Goal: Task Accomplishment & Management: Use online tool/utility

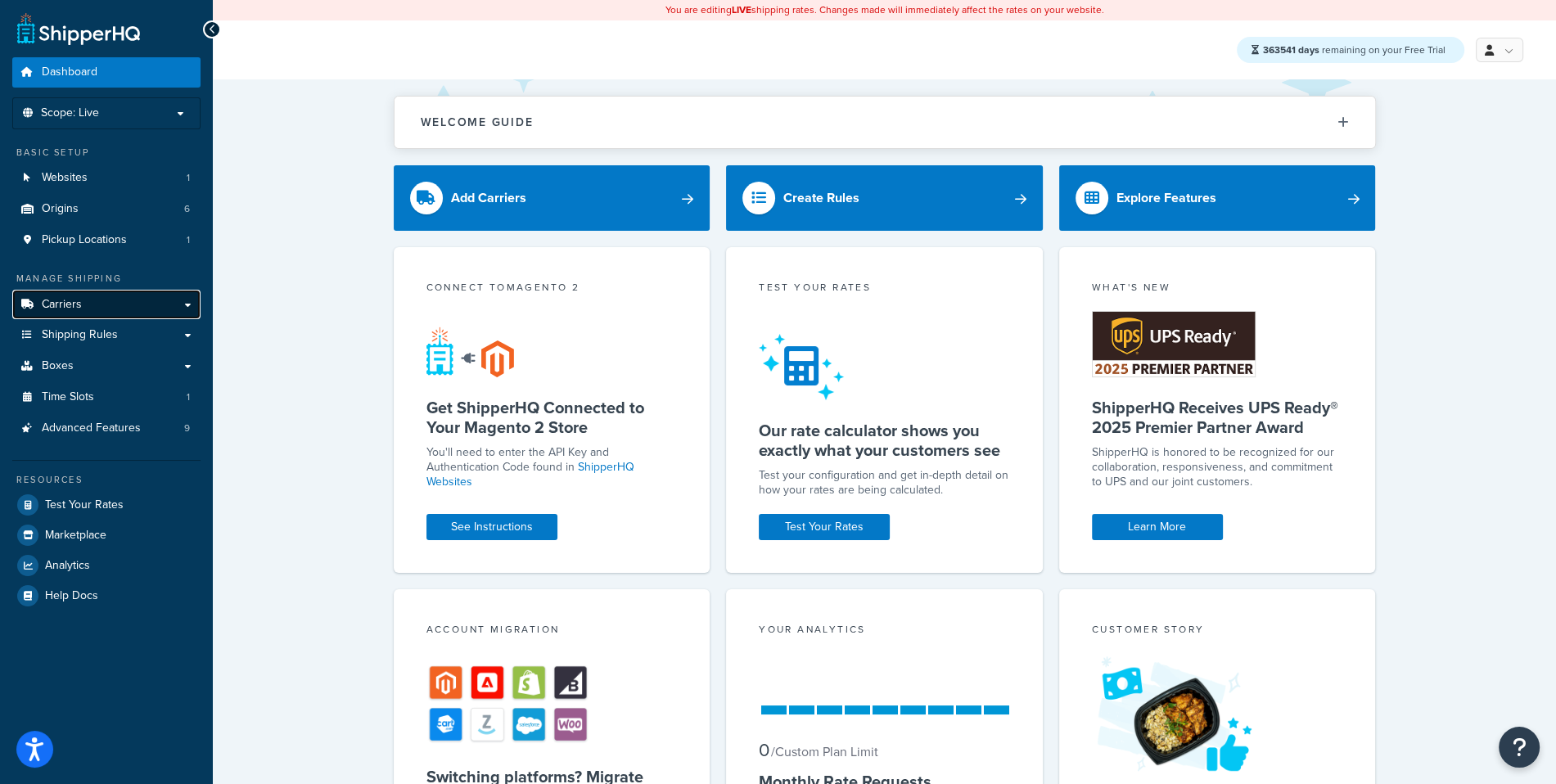
click at [157, 309] on link "Carriers" at bounding box center [106, 304] width 188 height 30
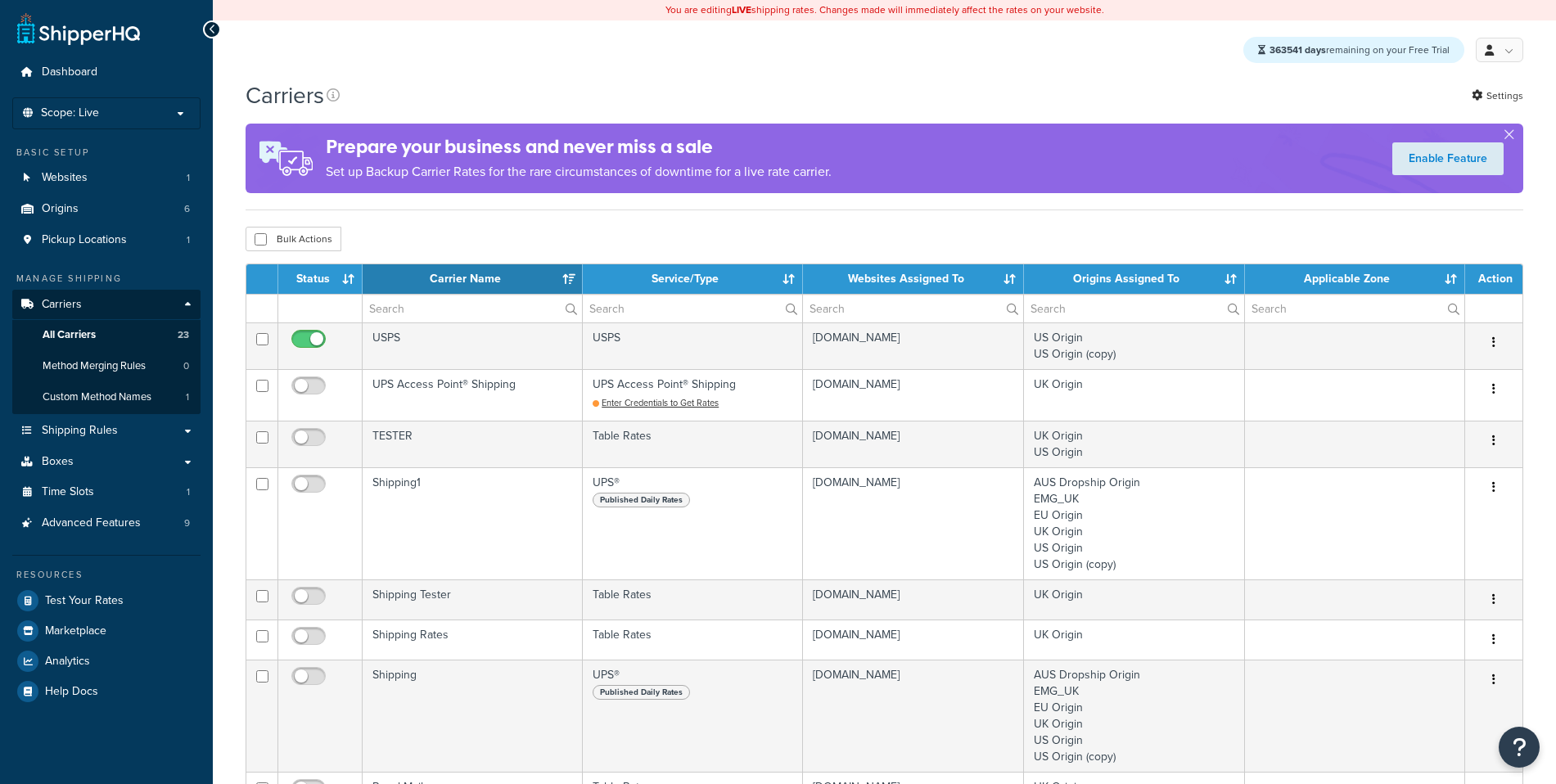
select select "15"
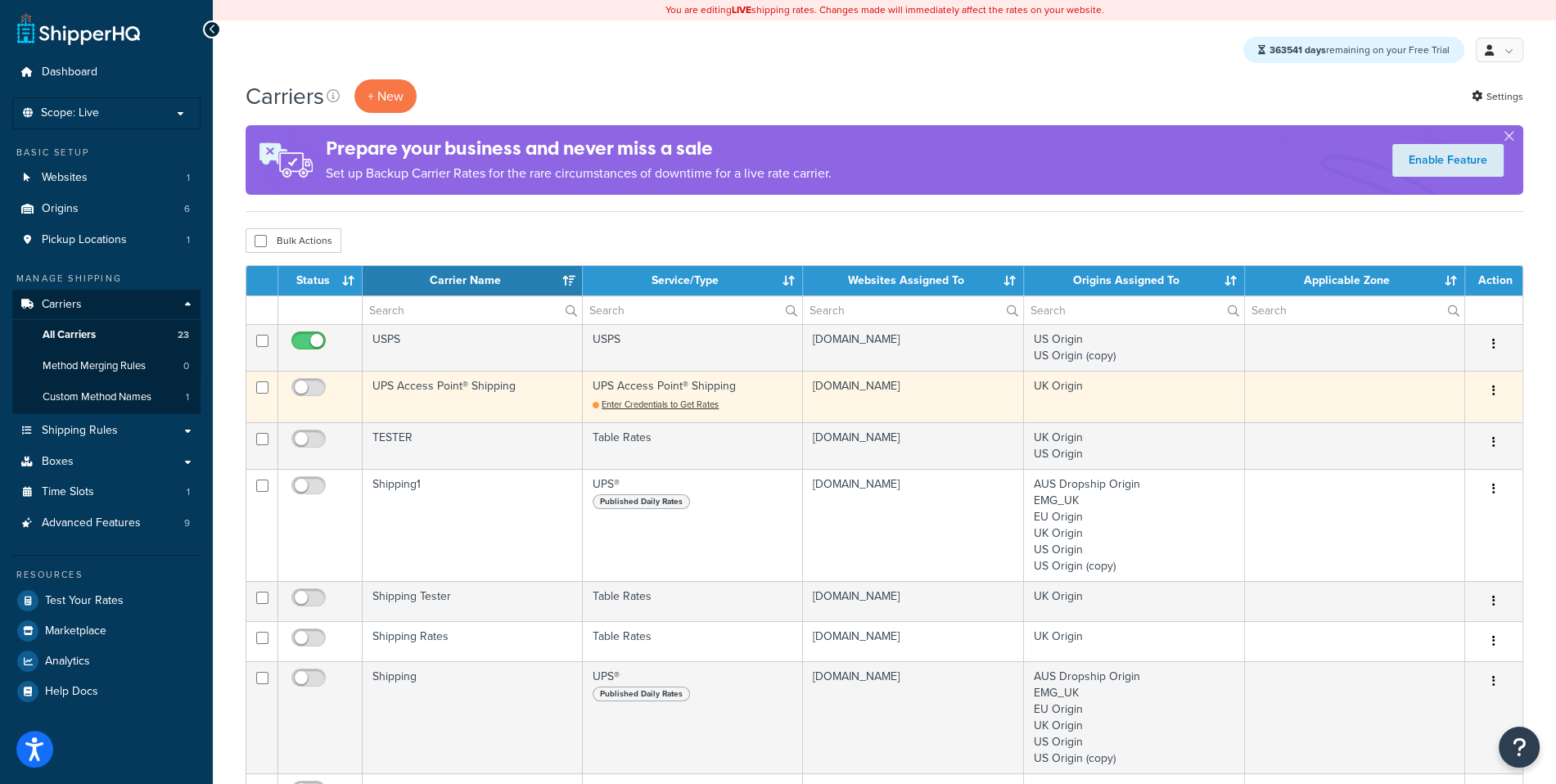
click at [477, 404] on td "UPS Access Point® Shipping" at bounding box center [472, 396] width 220 height 52
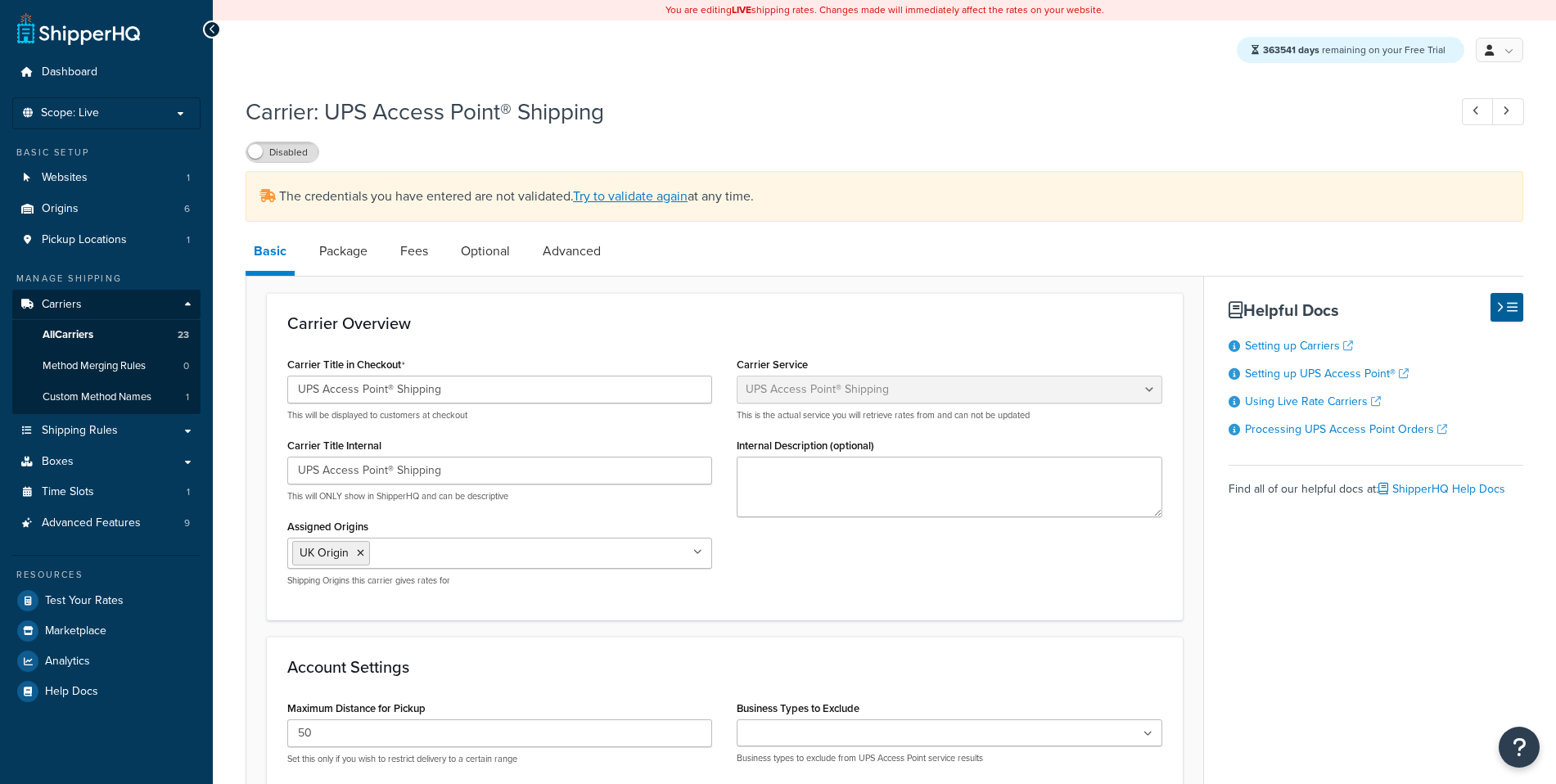
select select "accessPoint"
select select "kg"
click at [160, 341] on link "All Carriers 23" at bounding box center [106, 335] width 188 height 30
click at [114, 119] on p "Scope: Live" at bounding box center [106, 113] width 174 height 14
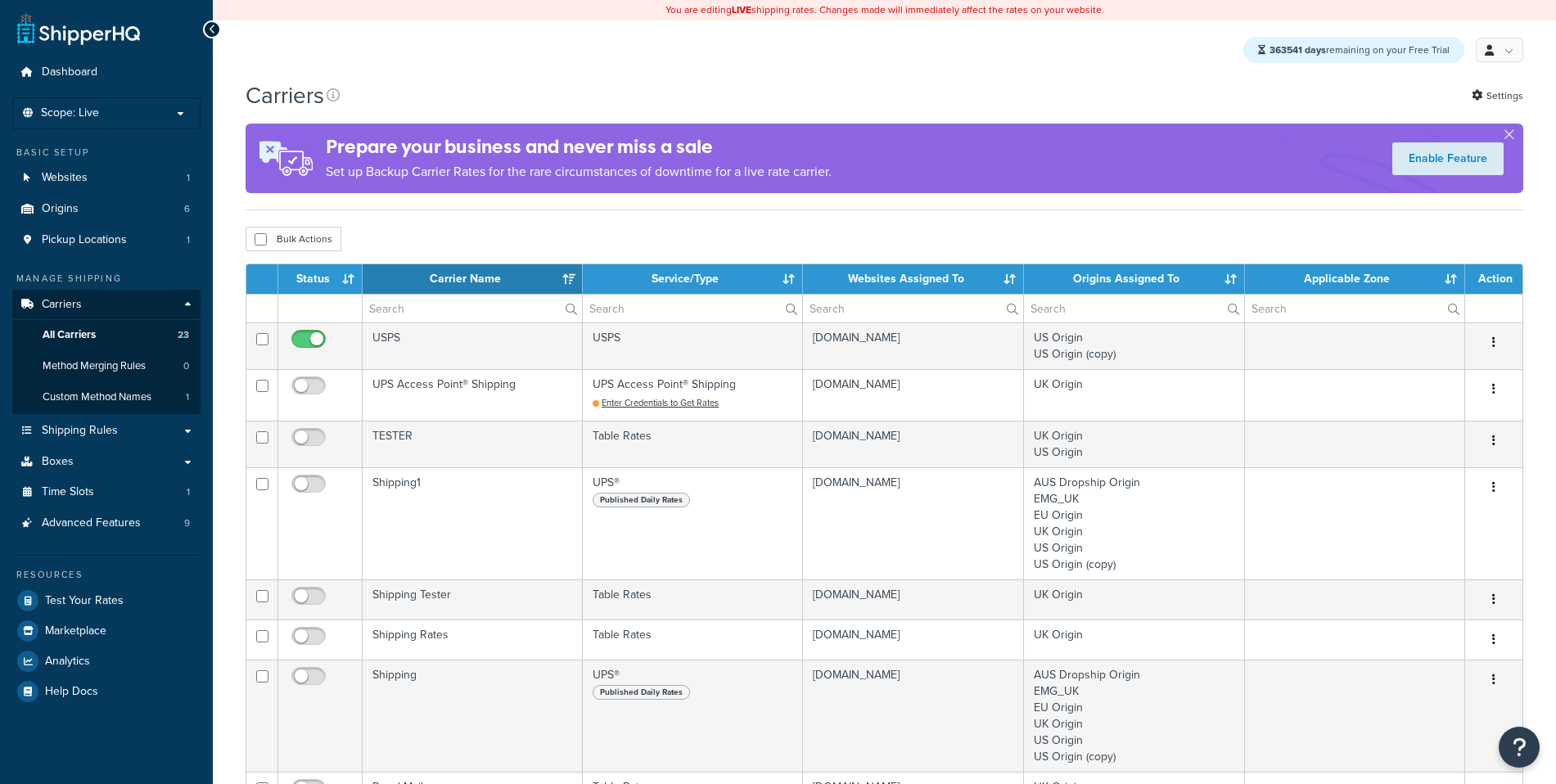
select select "15"
click at [143, 112] on p "Scope: Live" at bounding box center [106, 113] width 174 height 14
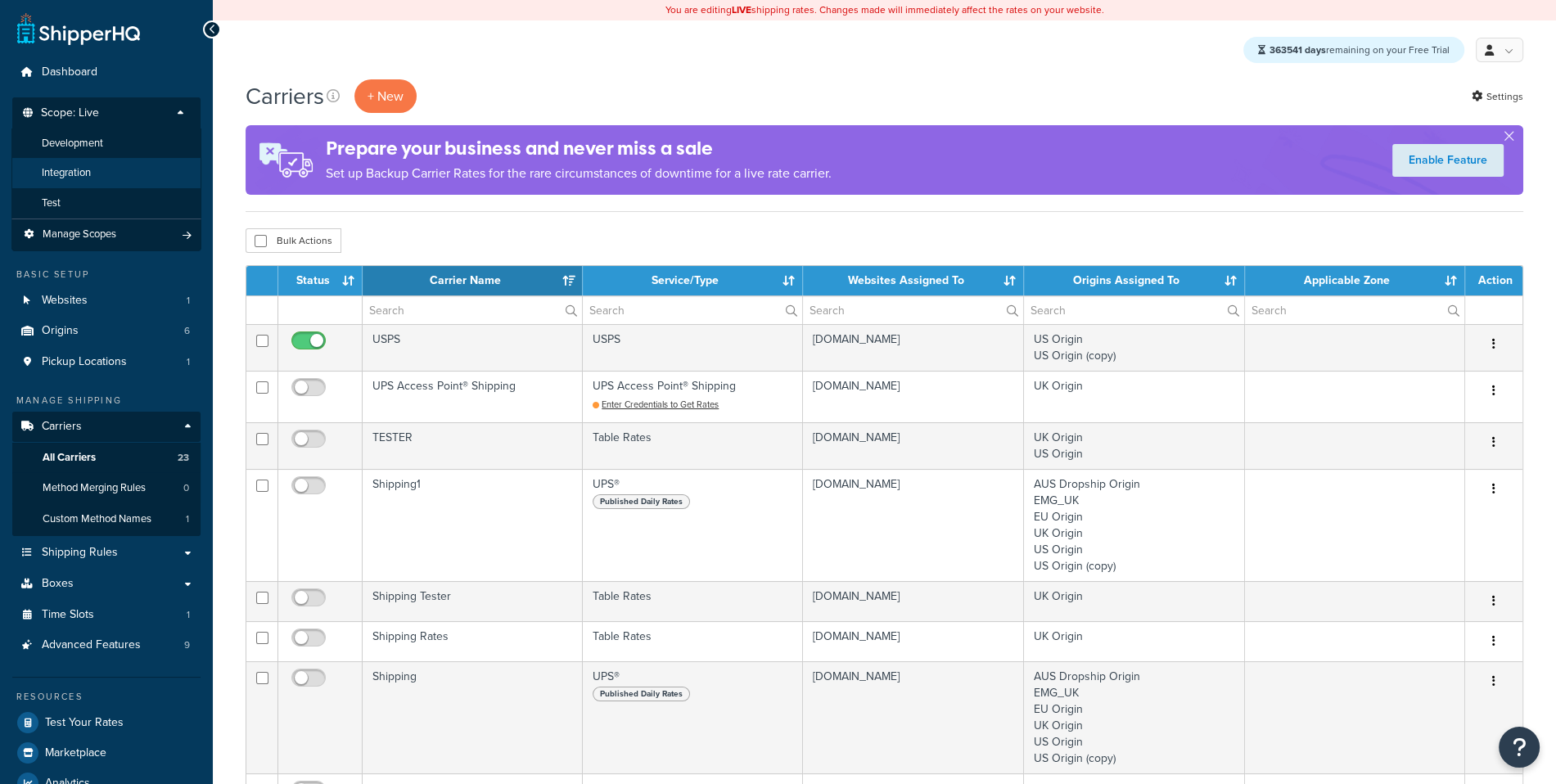
click at [120, 186] on li "Integration" at bounding box center [106, 173] width 190 height 30
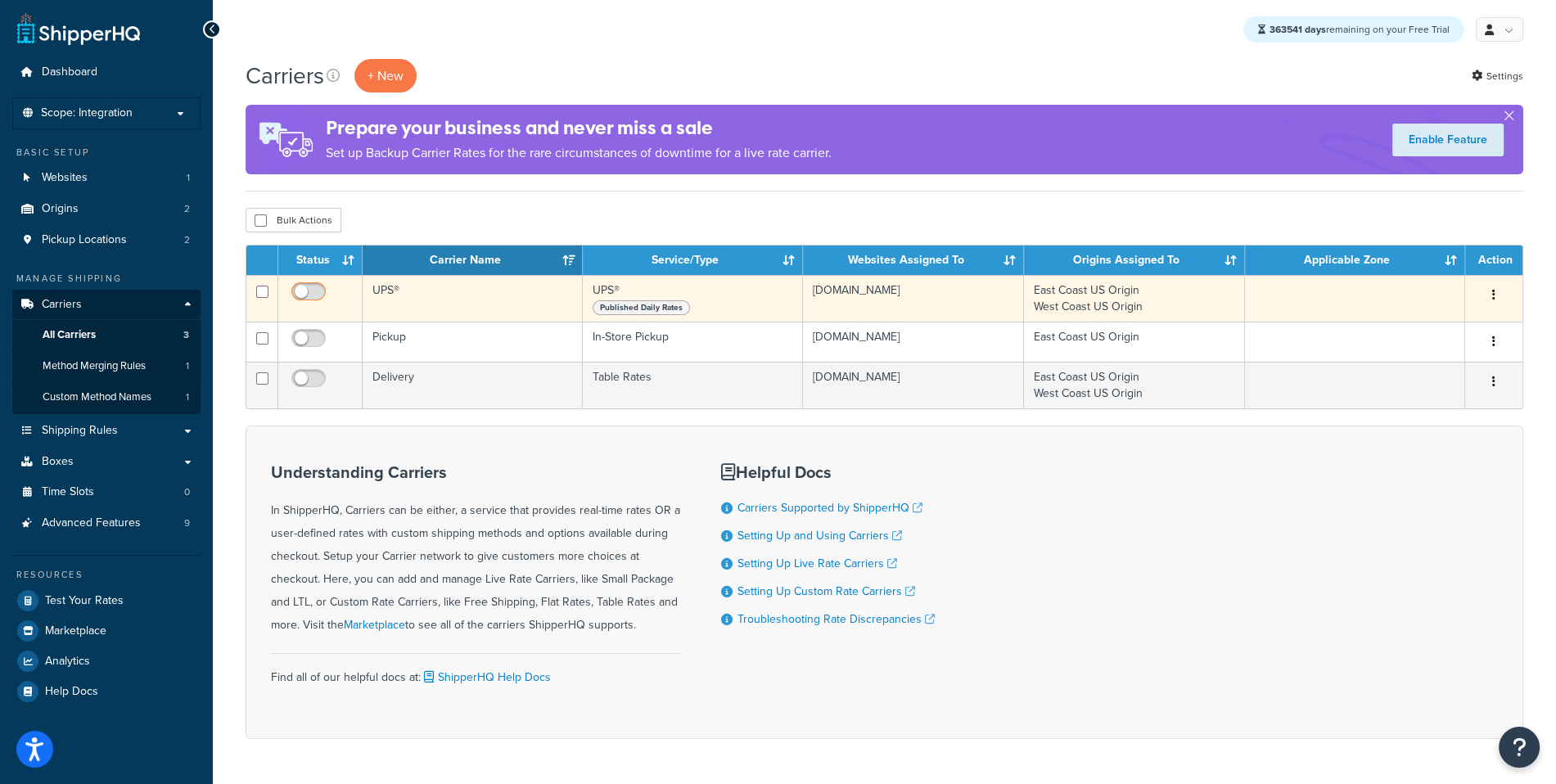
click at [315, 298] on input "checkbox" at bounding box center [311, 296] width 45 height 21
checkbox input "true"
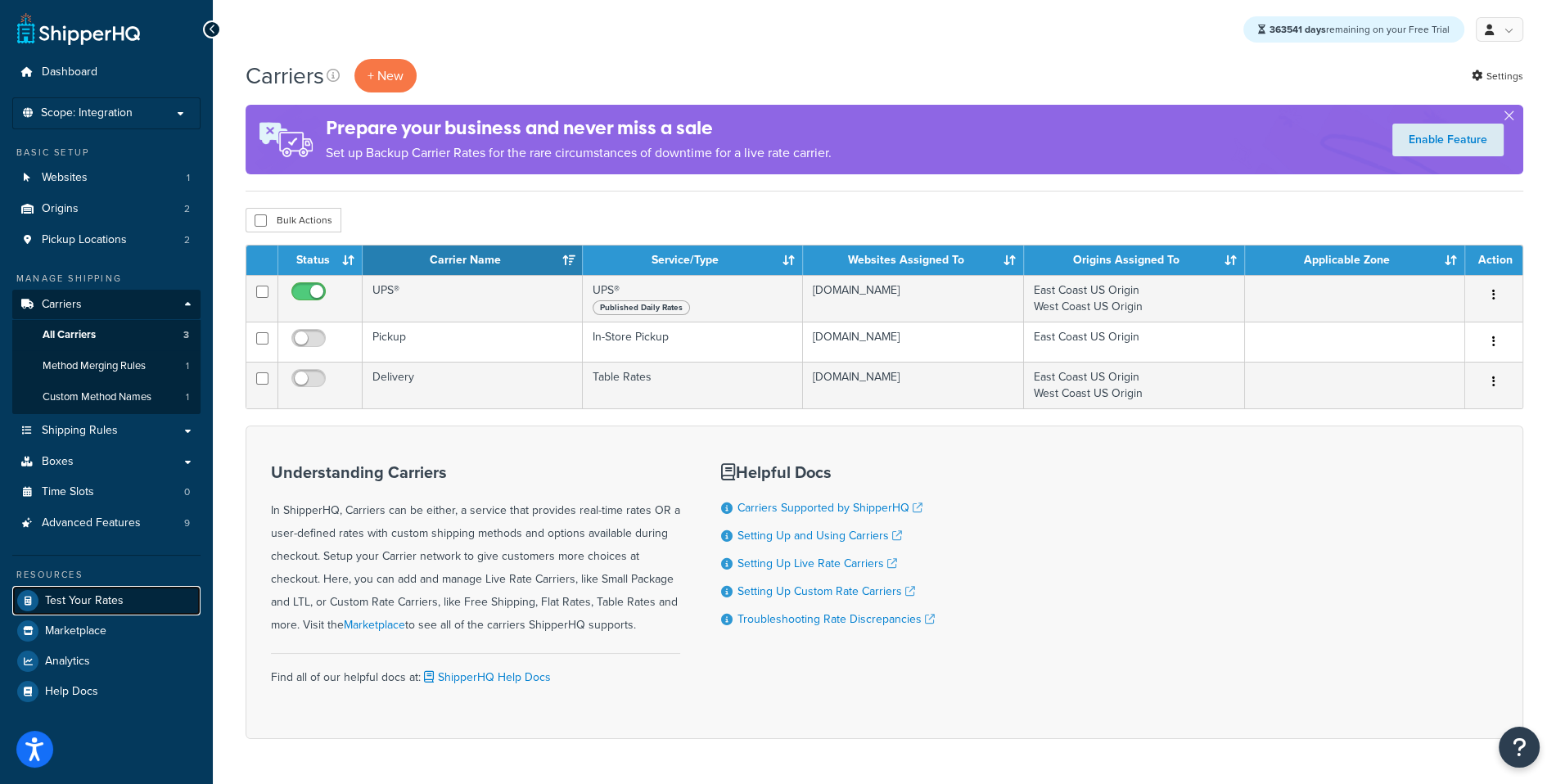
click at [149, 605] on link "Test Your Rates" at bounding box center [106, 600] width 188 height 29
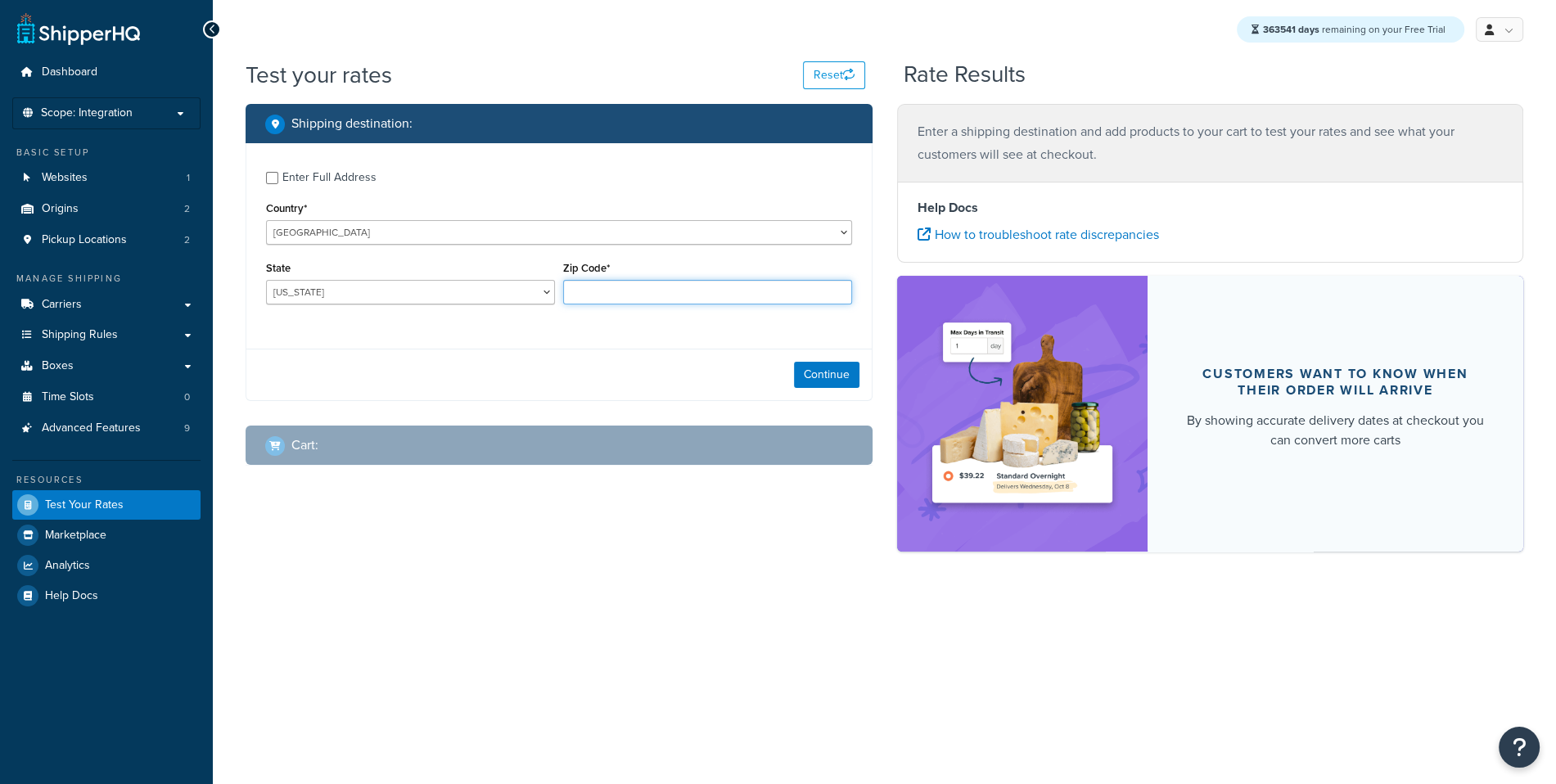
click at [667, 286] on input "Zip Code*" at bounding box center [708, 292] width 289 height 24
type input "35011"
click at [487, 181] on label "Enter Full Address" at bounding box center [567, 176] width 570 height 26
click at [278, 181] on input "Enter Full Address" at bounding box center [271, 177] width 12 height 12
checkbox input "true"
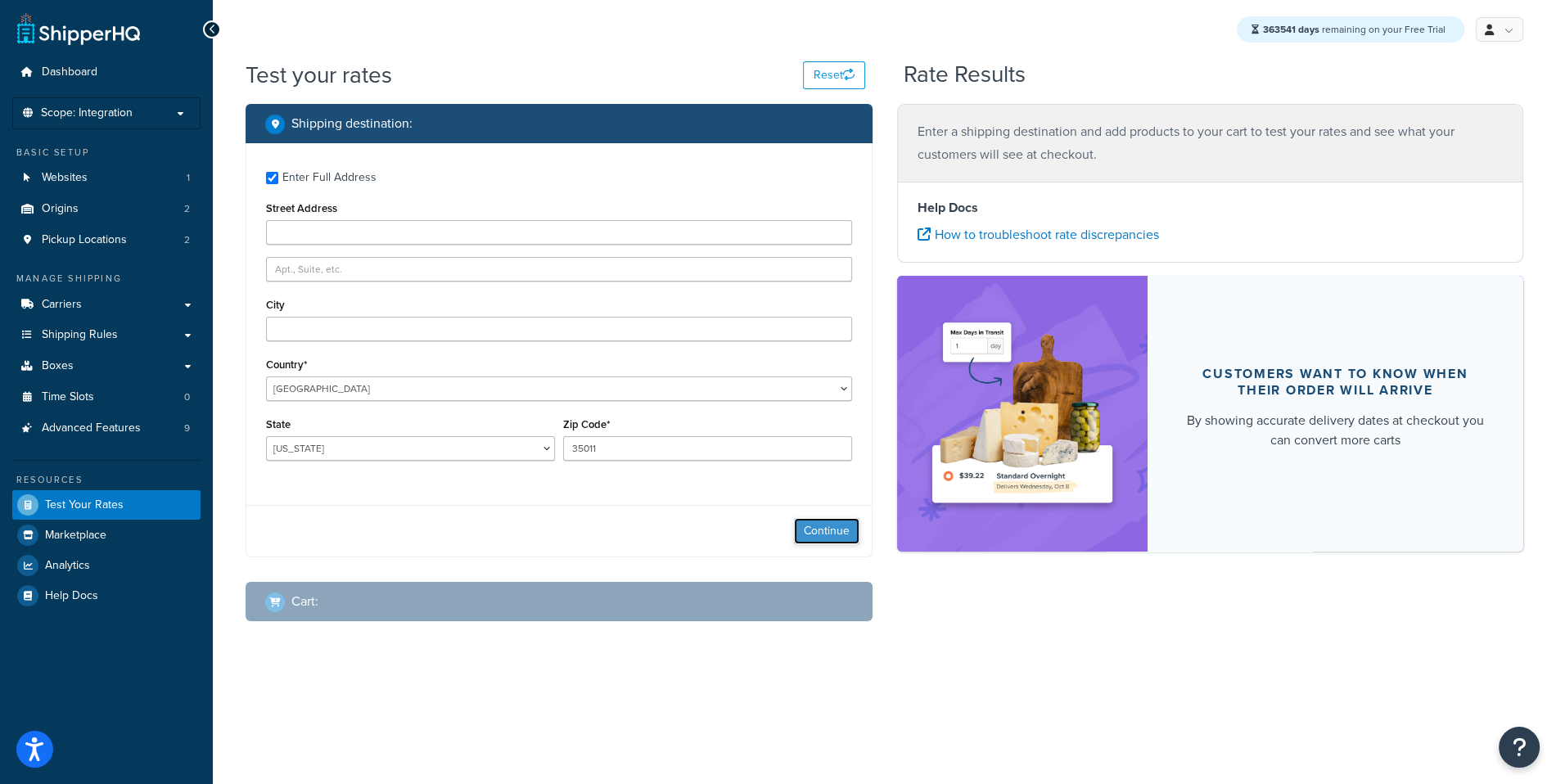
click at [829, 533] on button "Continue" at bounding box center [826, 531] width 66 height 26
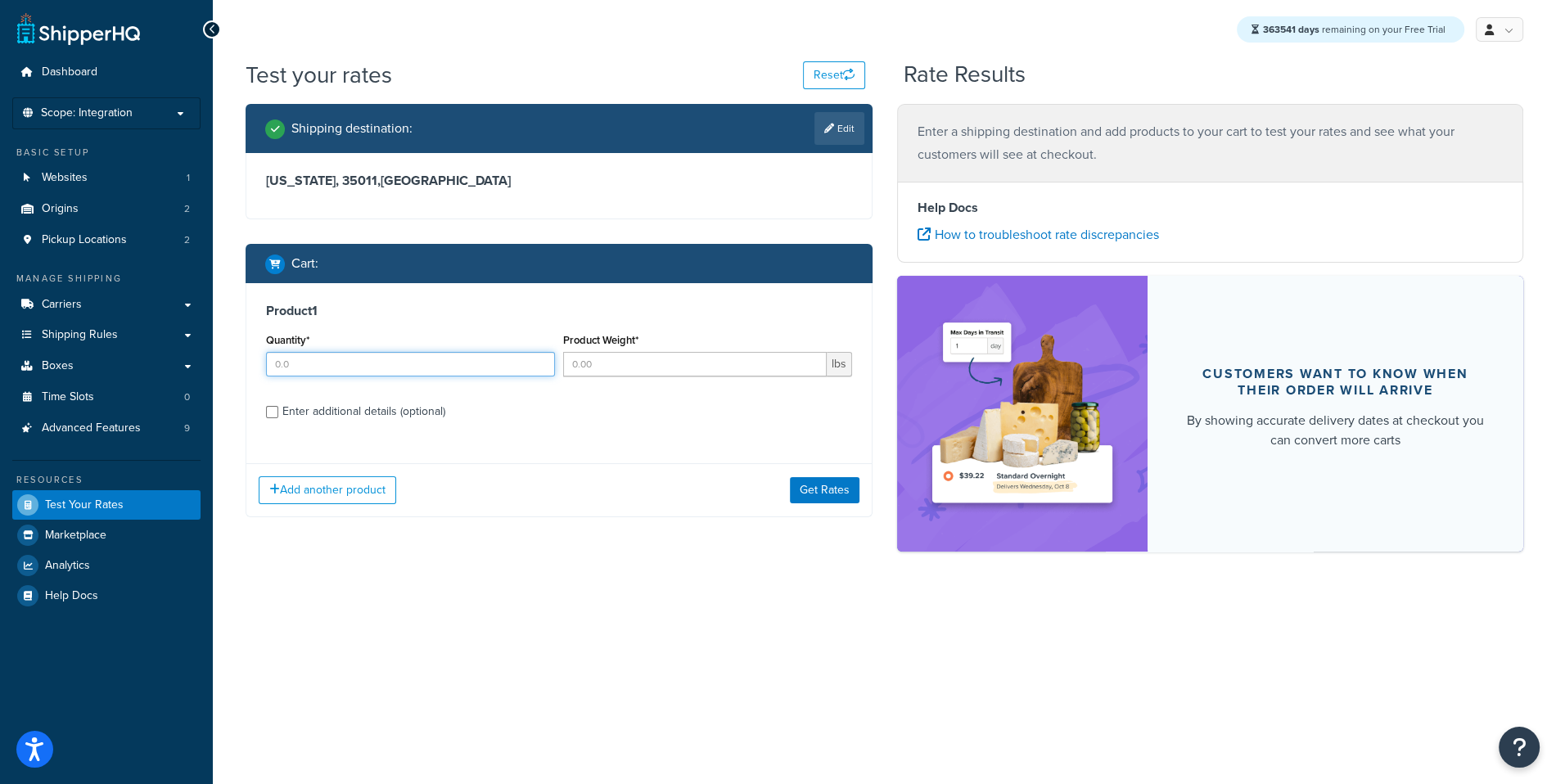
click at [481, 368] on input "Quantity*" at bounding box center [410, 364] width 289 height 24
type input "1"
type input "5"
click at [856, 496] on button "Get Rates" at bounding box center [824, 490] width 69 height 26
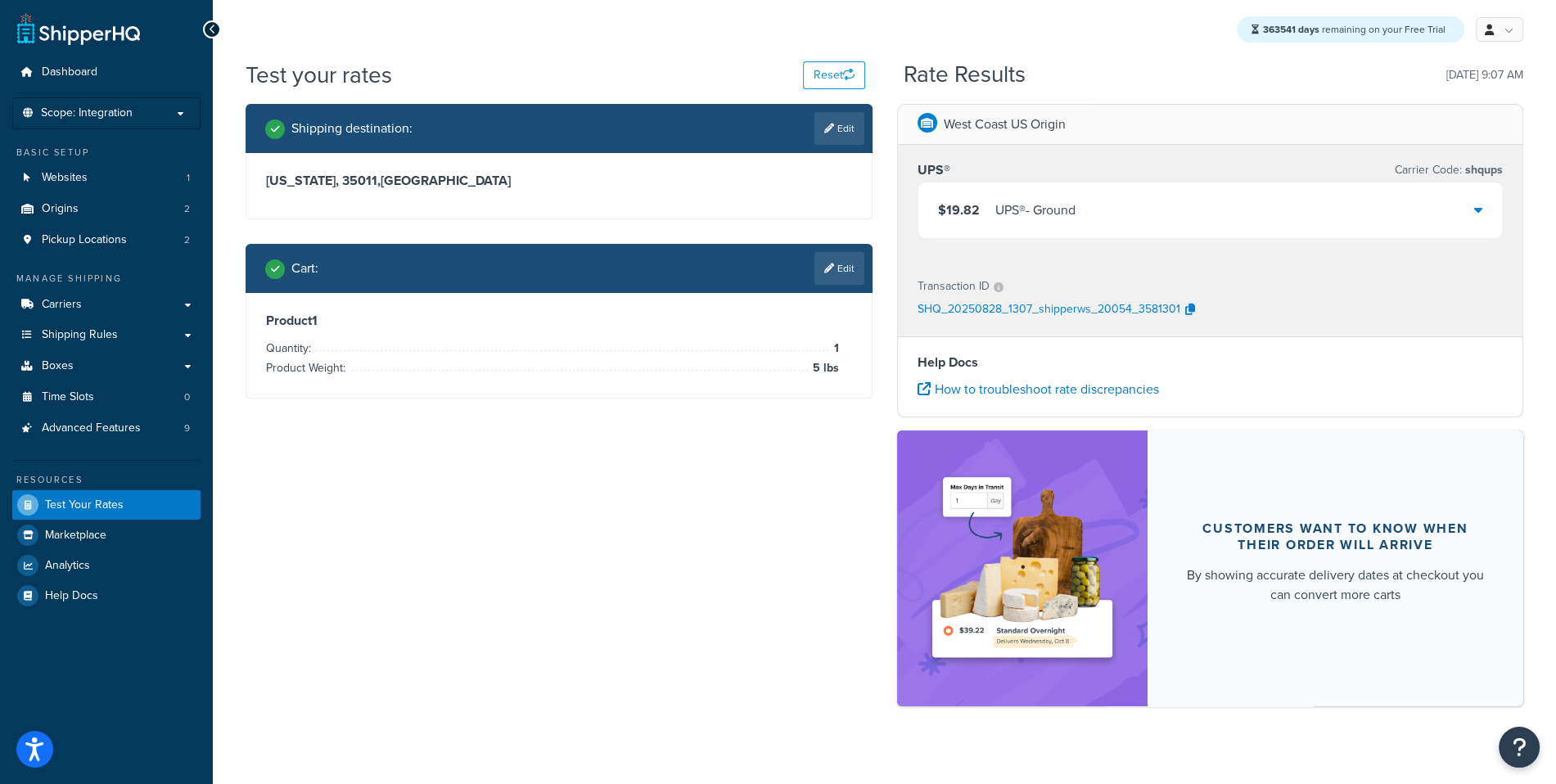
click at [1094, 221] on div "$19.82 UPS® - Ground" at bounding box center [1210, 209] width 584 height 55
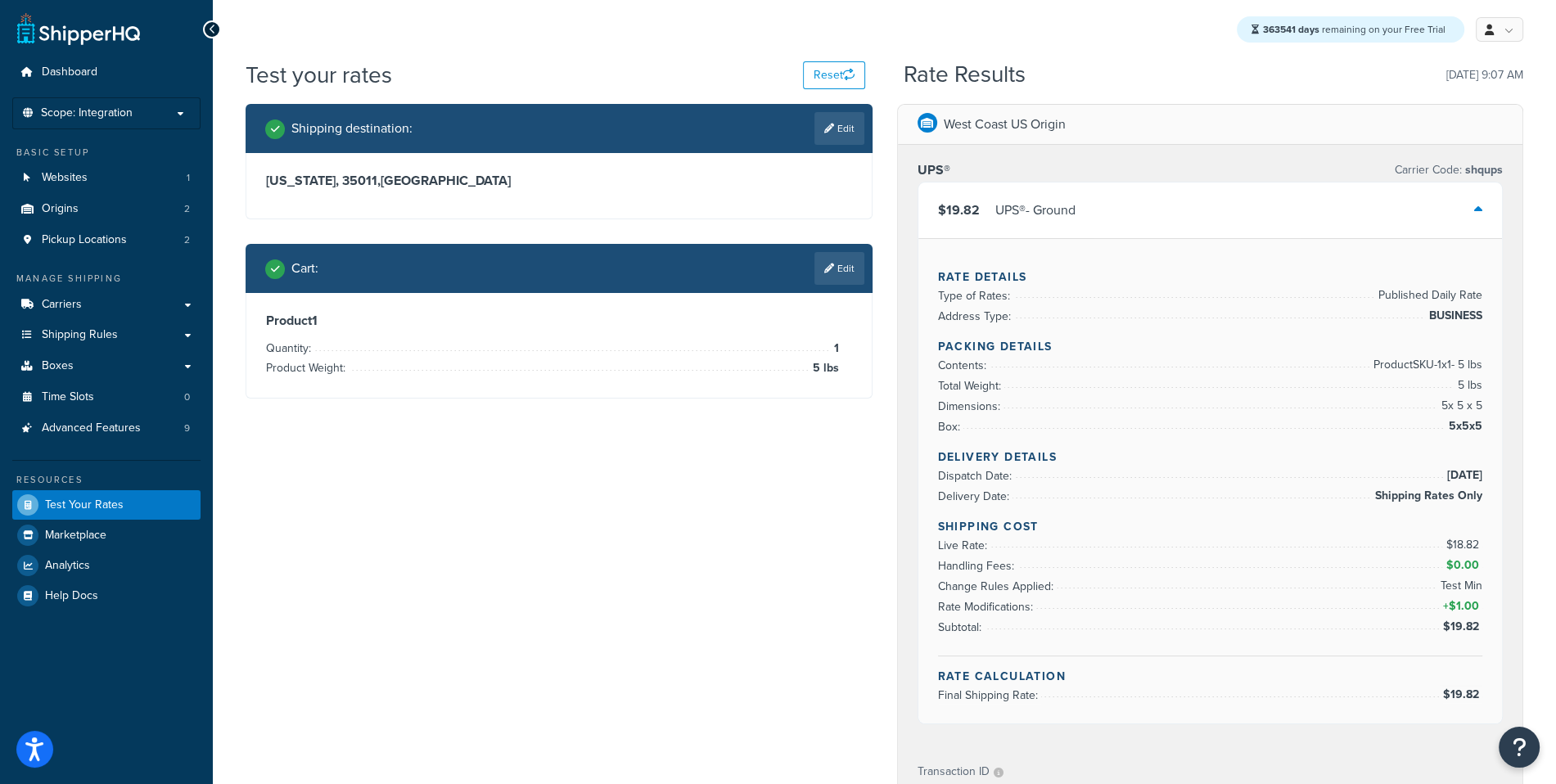
click at [1094, 221] on div "$19.82 UPS® - Ground" at bounding box center [1210, 209] width 584 height 55
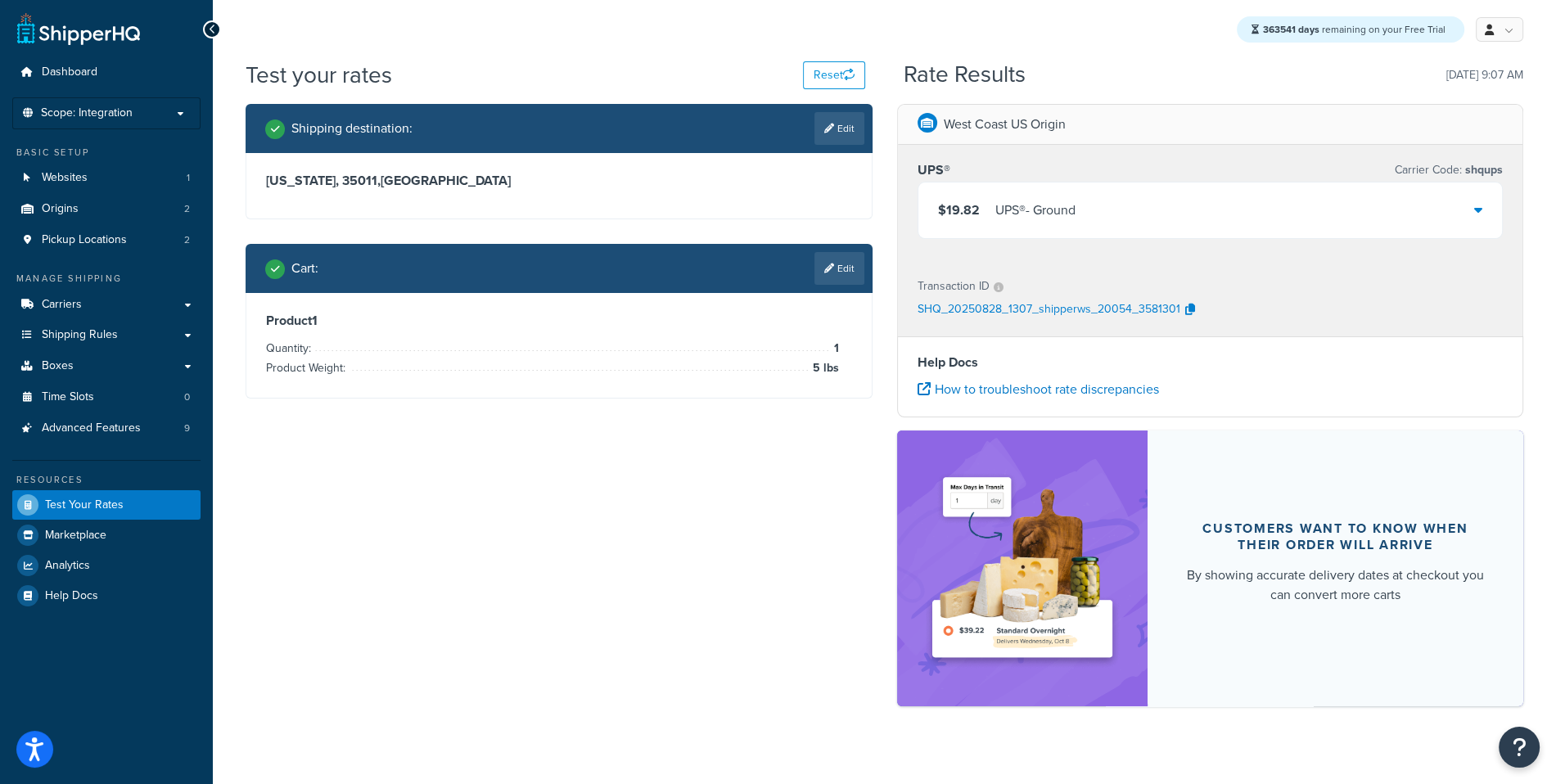
click at [1117, 233] on div "$19.82 UPS® - Ground" at bounding box center [1210, 209] width 584 height 55
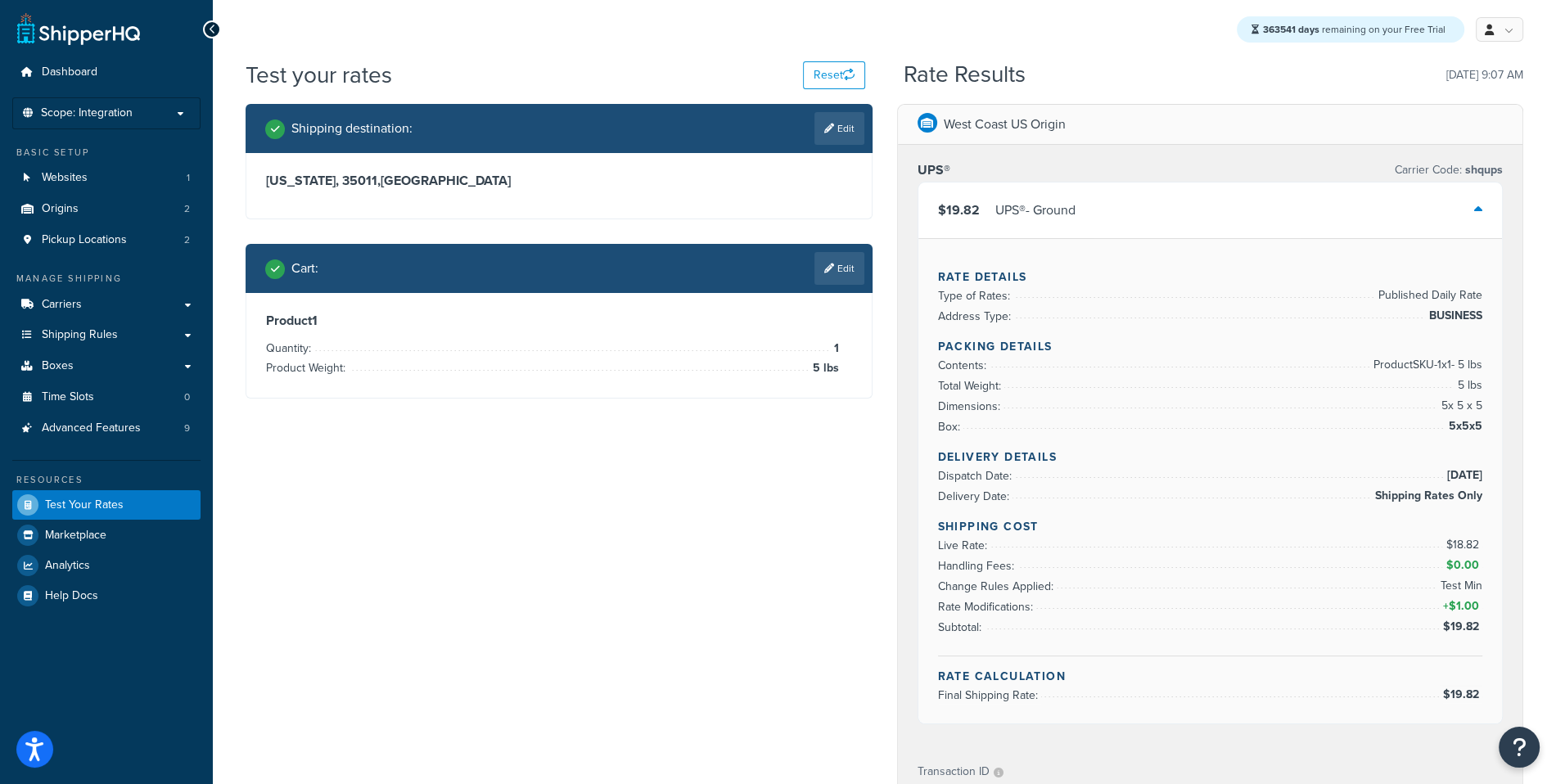
click at [1096, 224] on div "$19.82 UPS® - Ground" at bounding box center [1210, 209] width 584 height 55
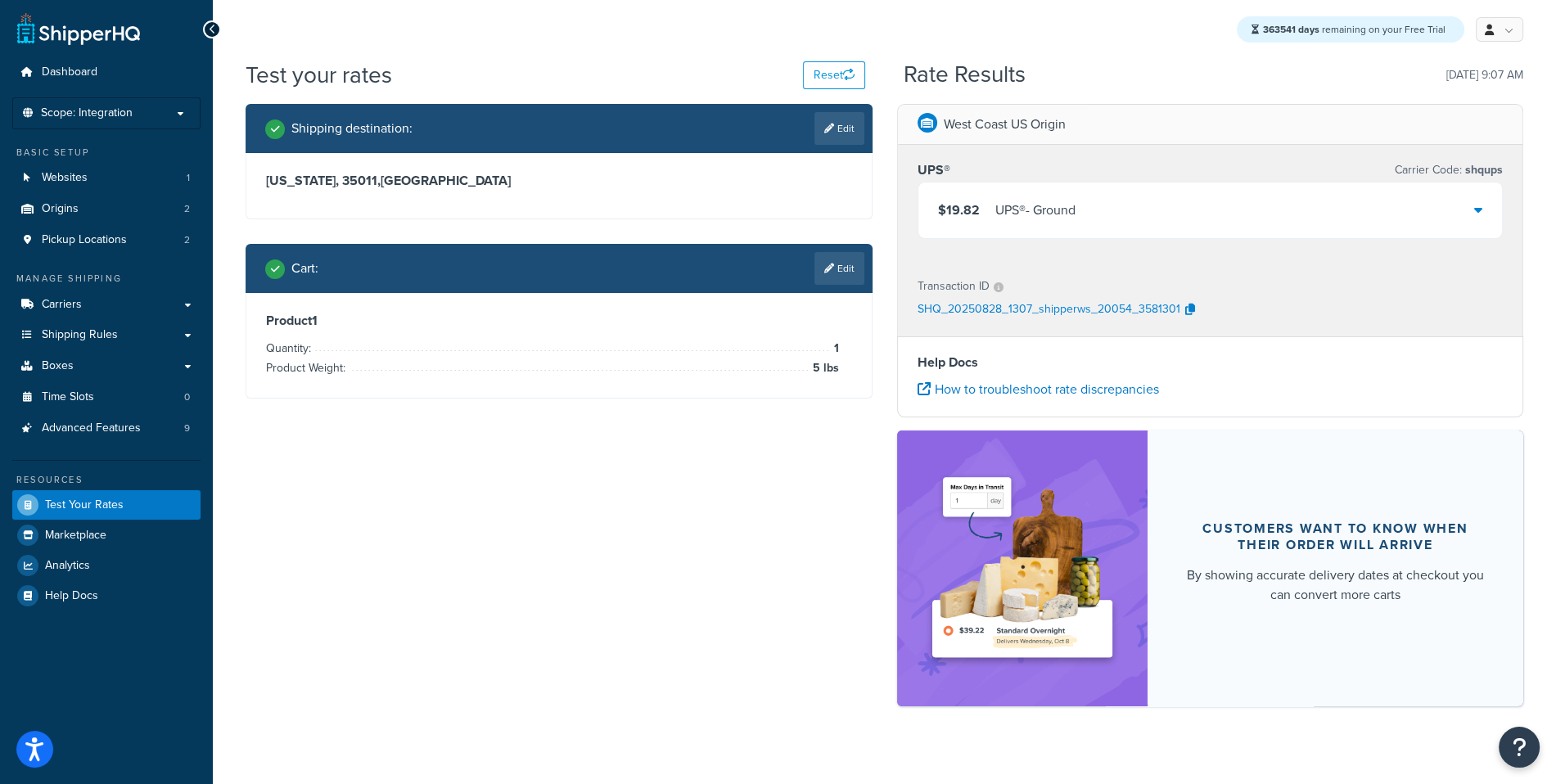
click at [1096, 224] on div "$19.82 UPS® - Ground" at bounding box center [1210, 209] width 584 height 55
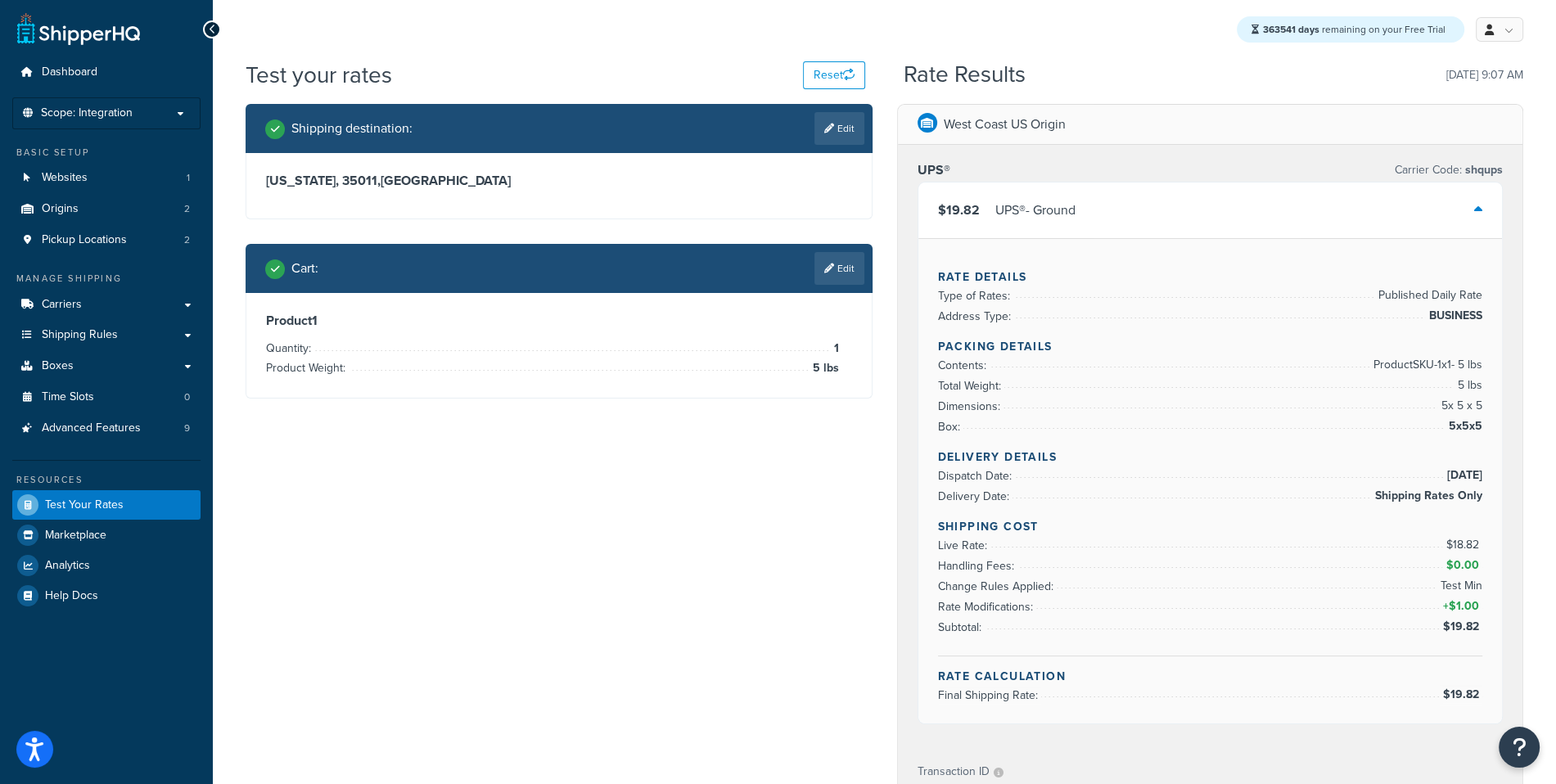
scroll to position [19, 0]
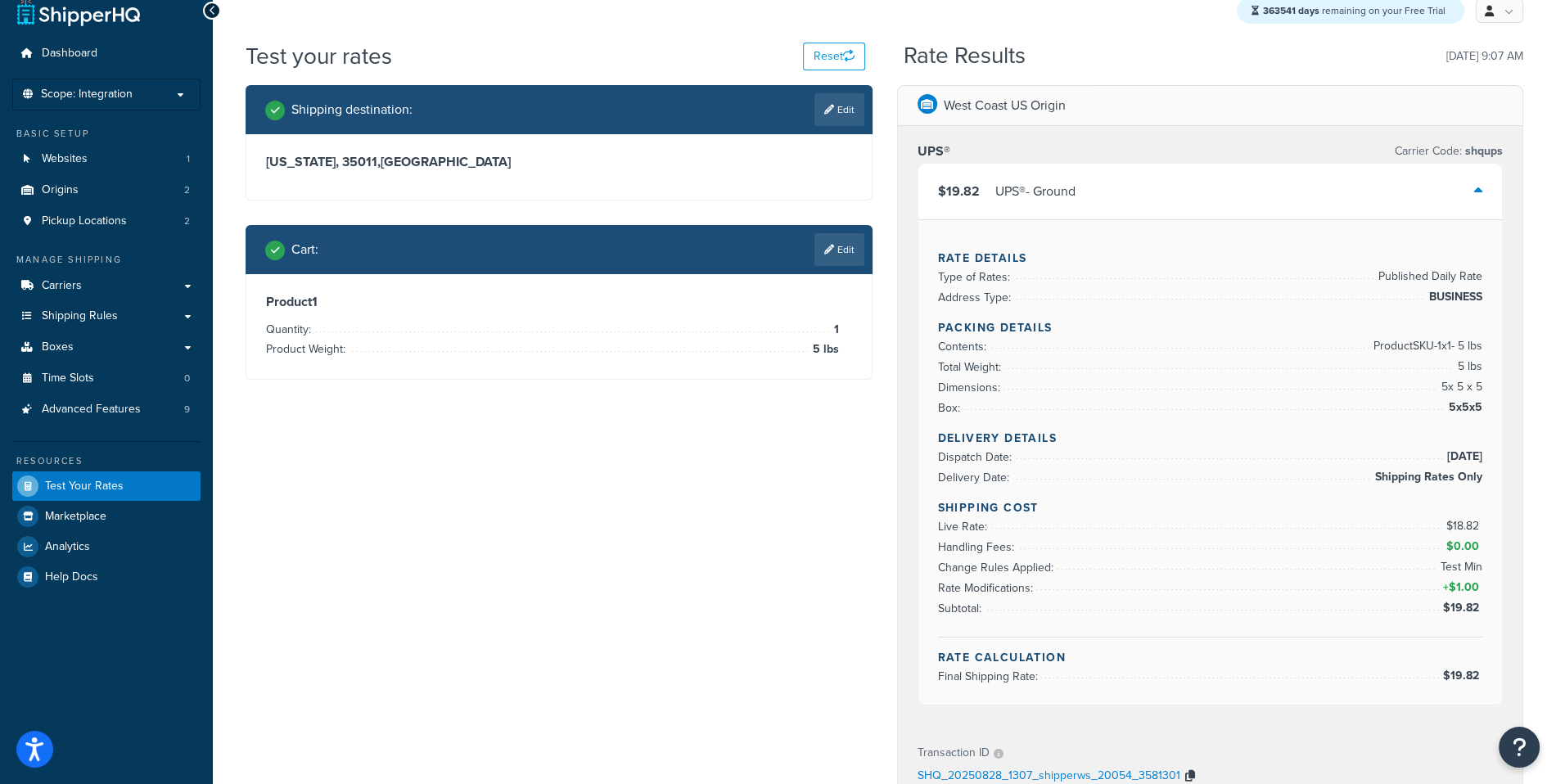
click at [1185, 777] on icon "button" at bounding box center [1190, 776] width 9 height 11
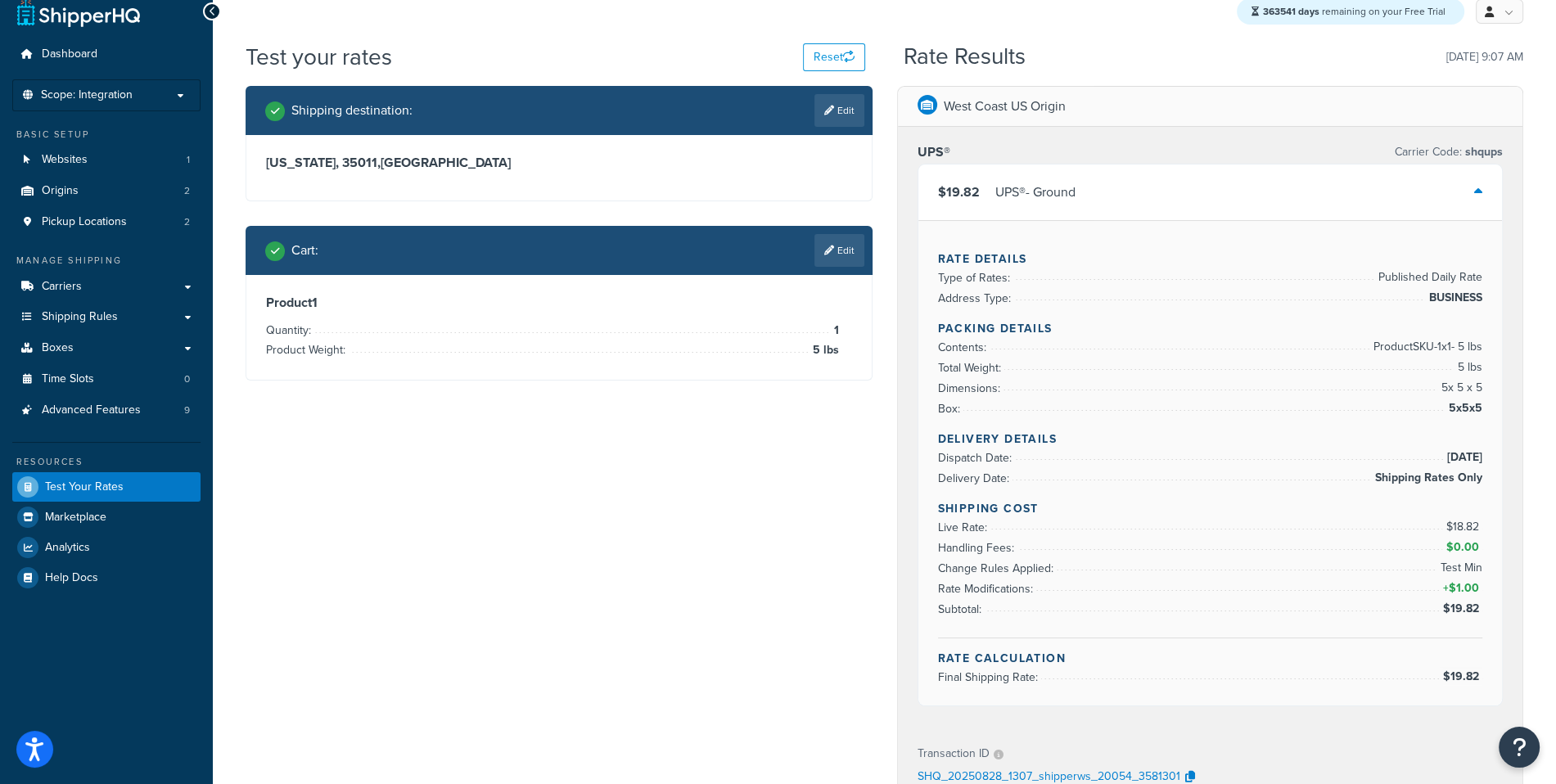
scroll to position [21, 0]
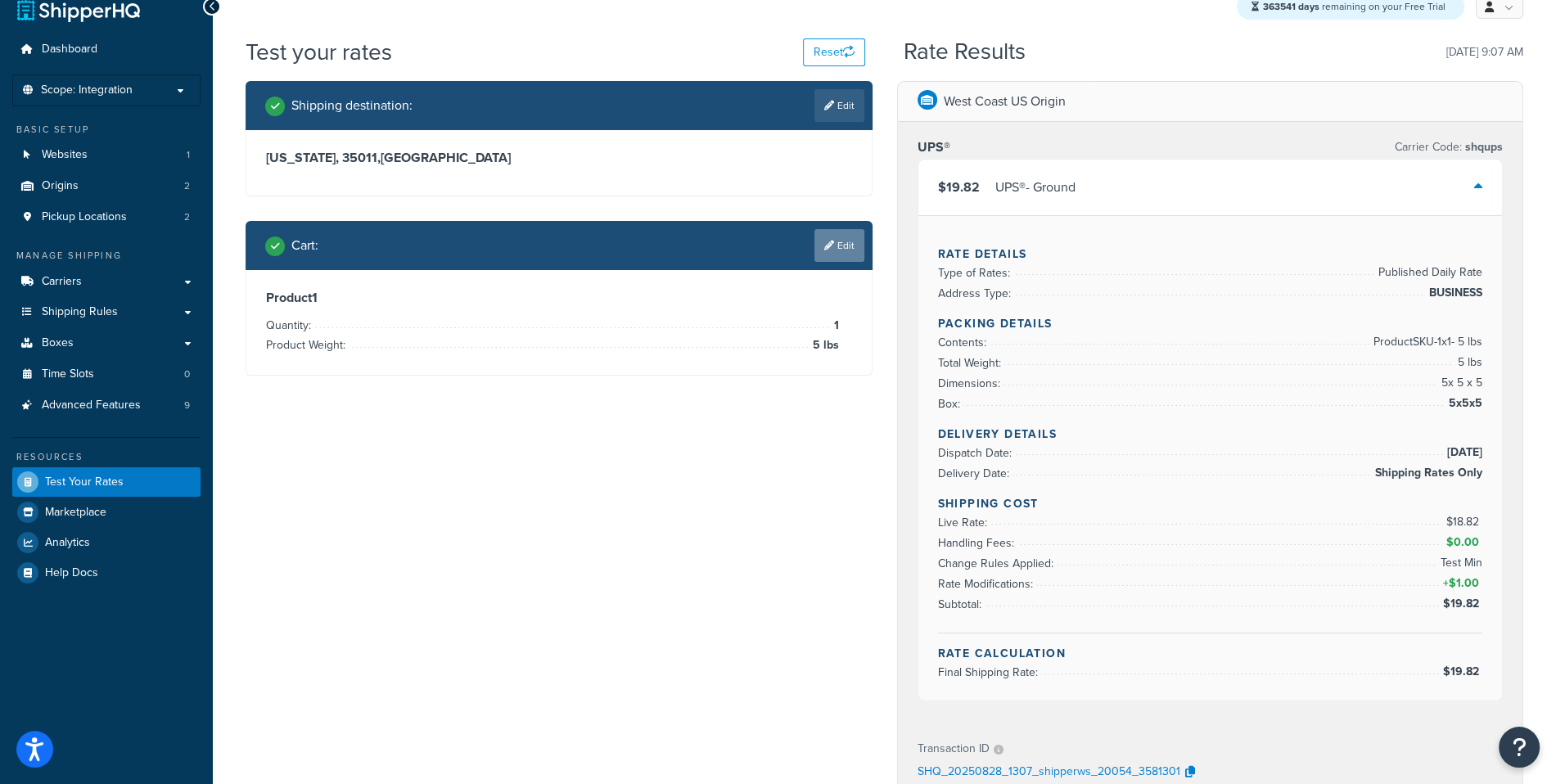
click at [824, 243] on icon at bounding box center [829, 245] width 9 height 9
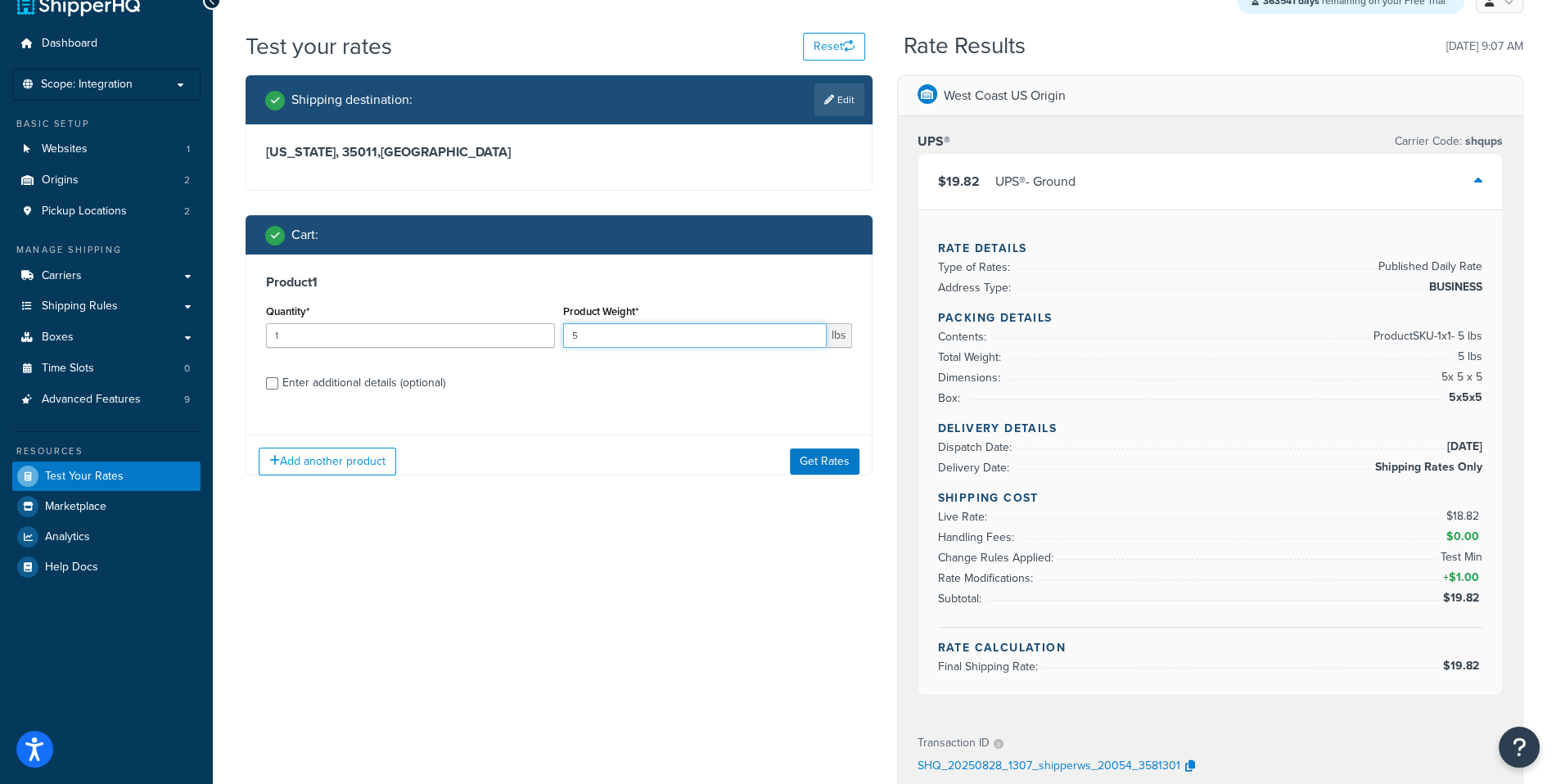
click at [740, 347] on input "5" at bounding box center [695, 335] width 264 height 24
click at [740, 347] on div "Product Weight* 5 lbs" at bounding box center [707, 331] width 297 height 60
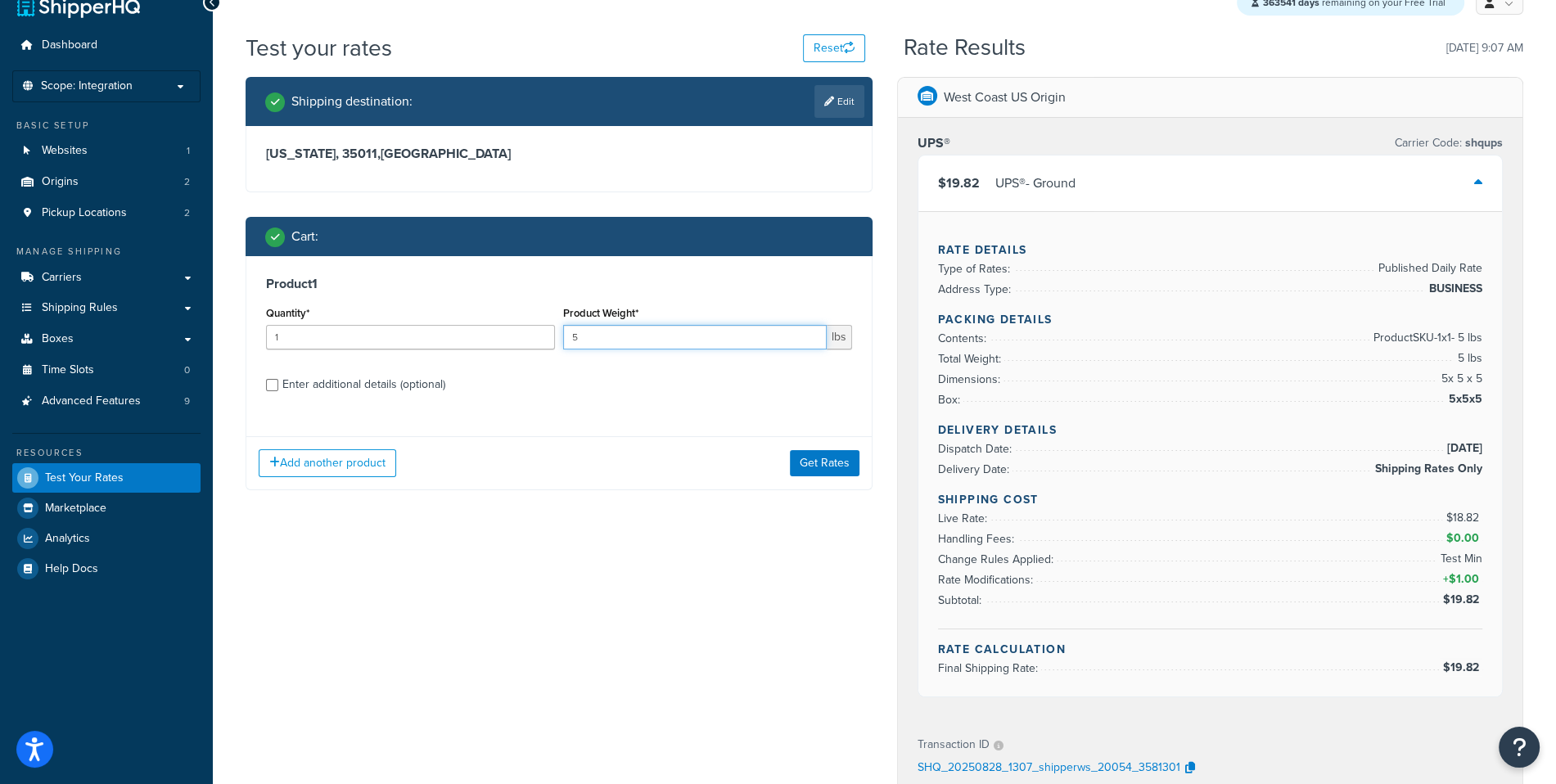
click at [751, 335] on input "5" at bounding box center [695, 337] width 264 height 24
type input "9"
click at [850, 468] on button "Get Rates" at bounding box center [824, 463] width 69 height 26
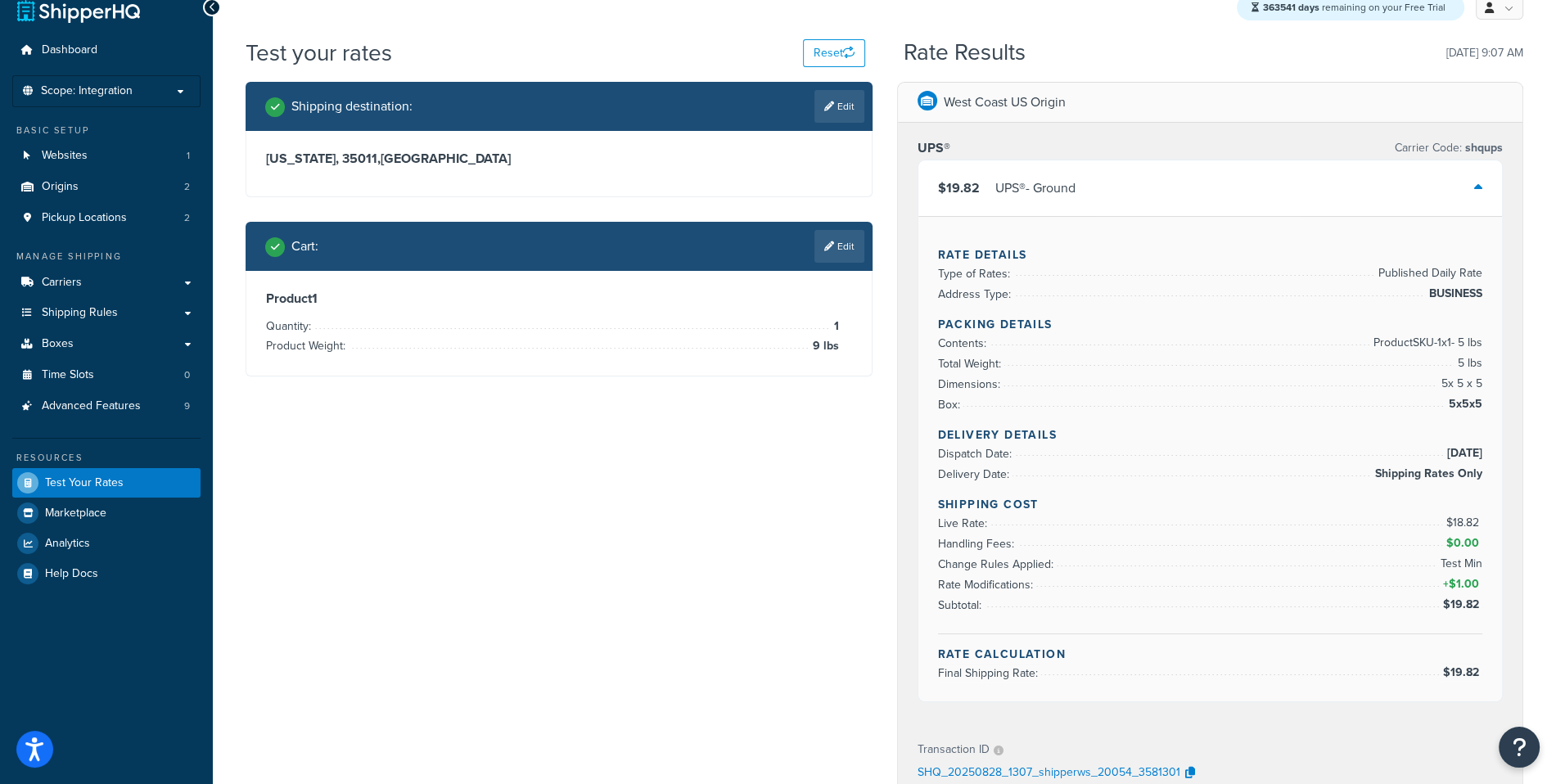
scroll to position [0, 0]
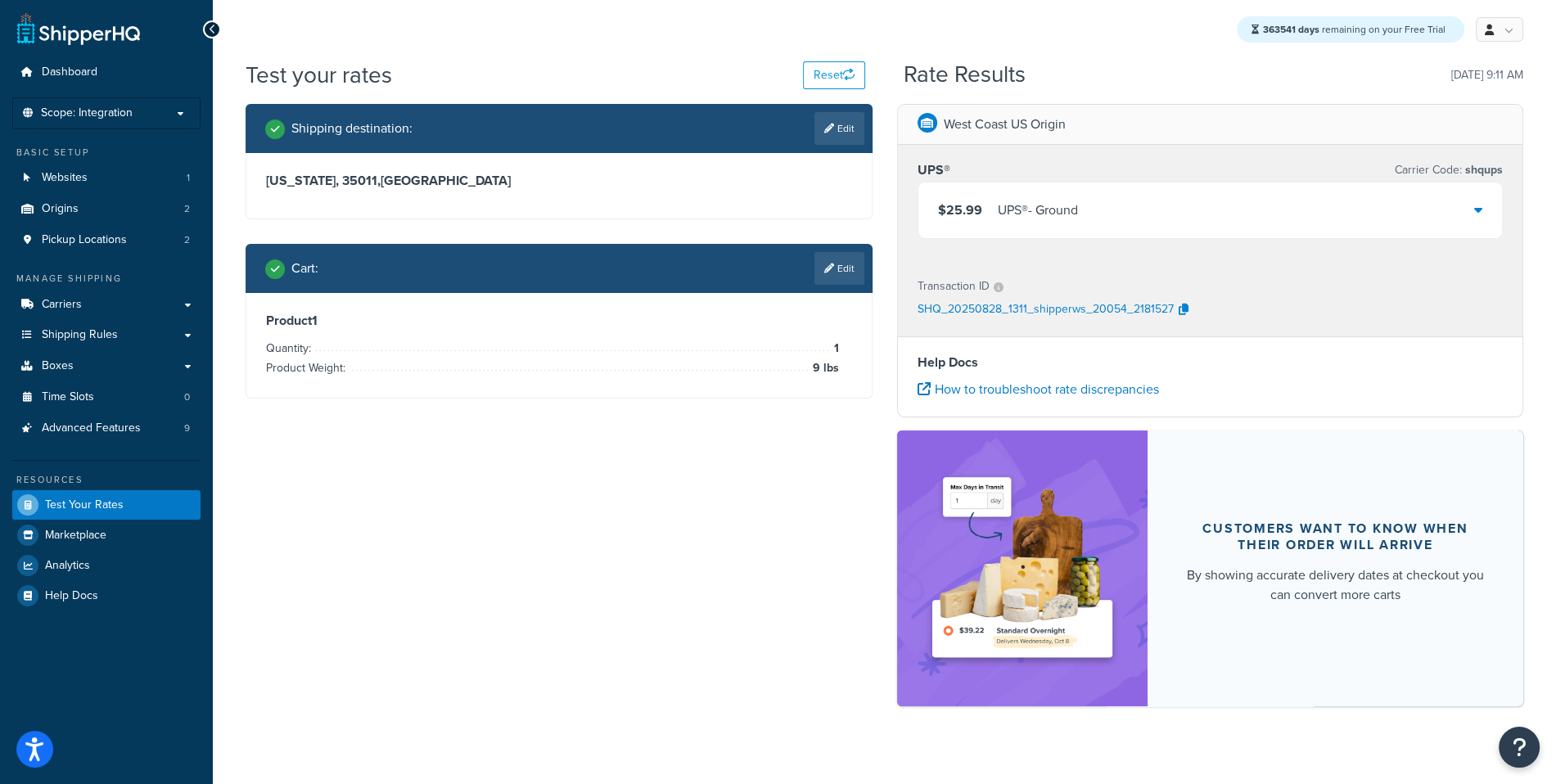
click at [1200, 190] on div "$25.99 UPS® - Ground" at bounding box center [1210, 209] width 584 height 55
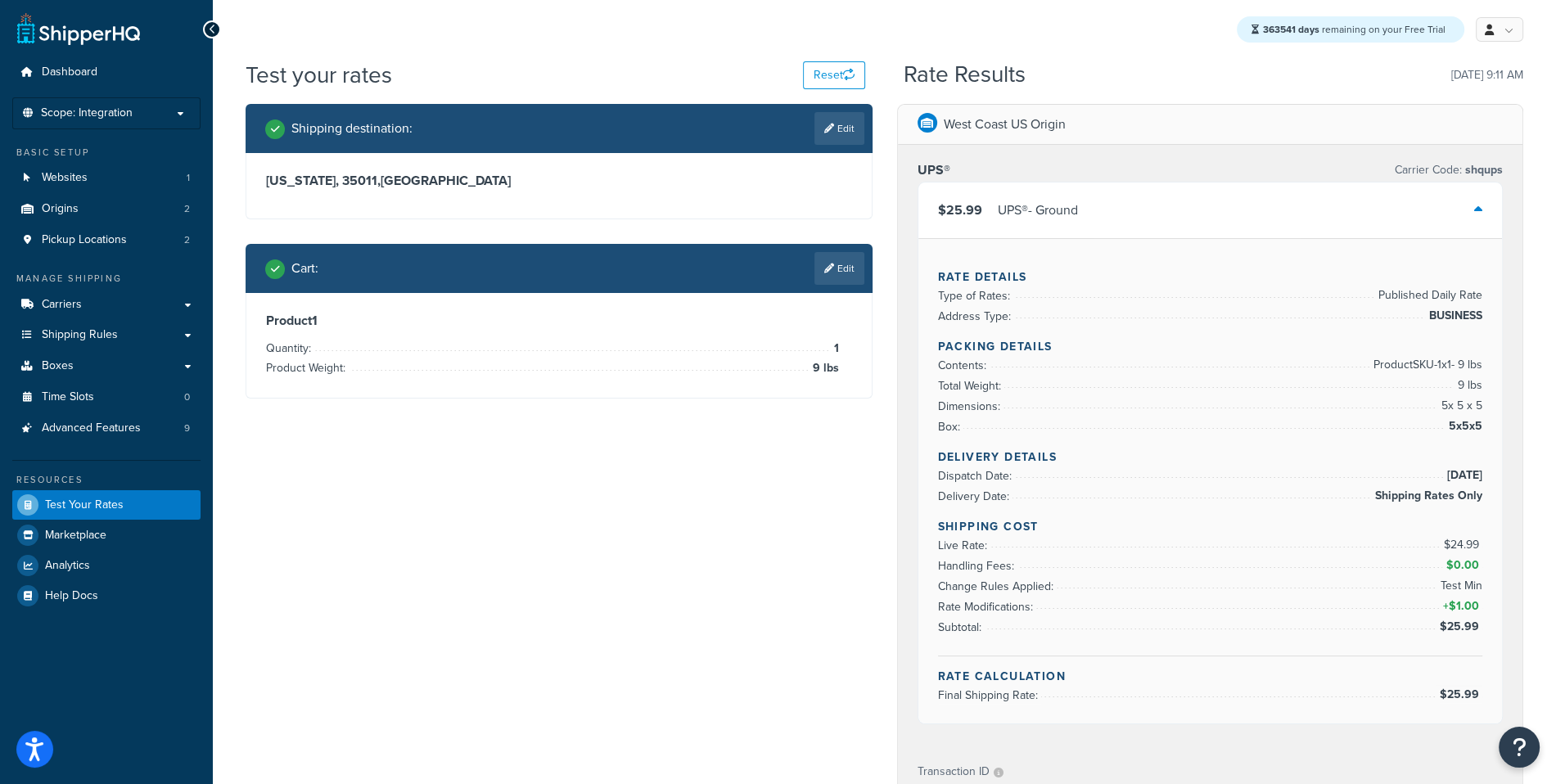
click at [1187, 208] on div "$25.99 UPS® - Ground" at bounding box center [1210, 209] width 584 height 55
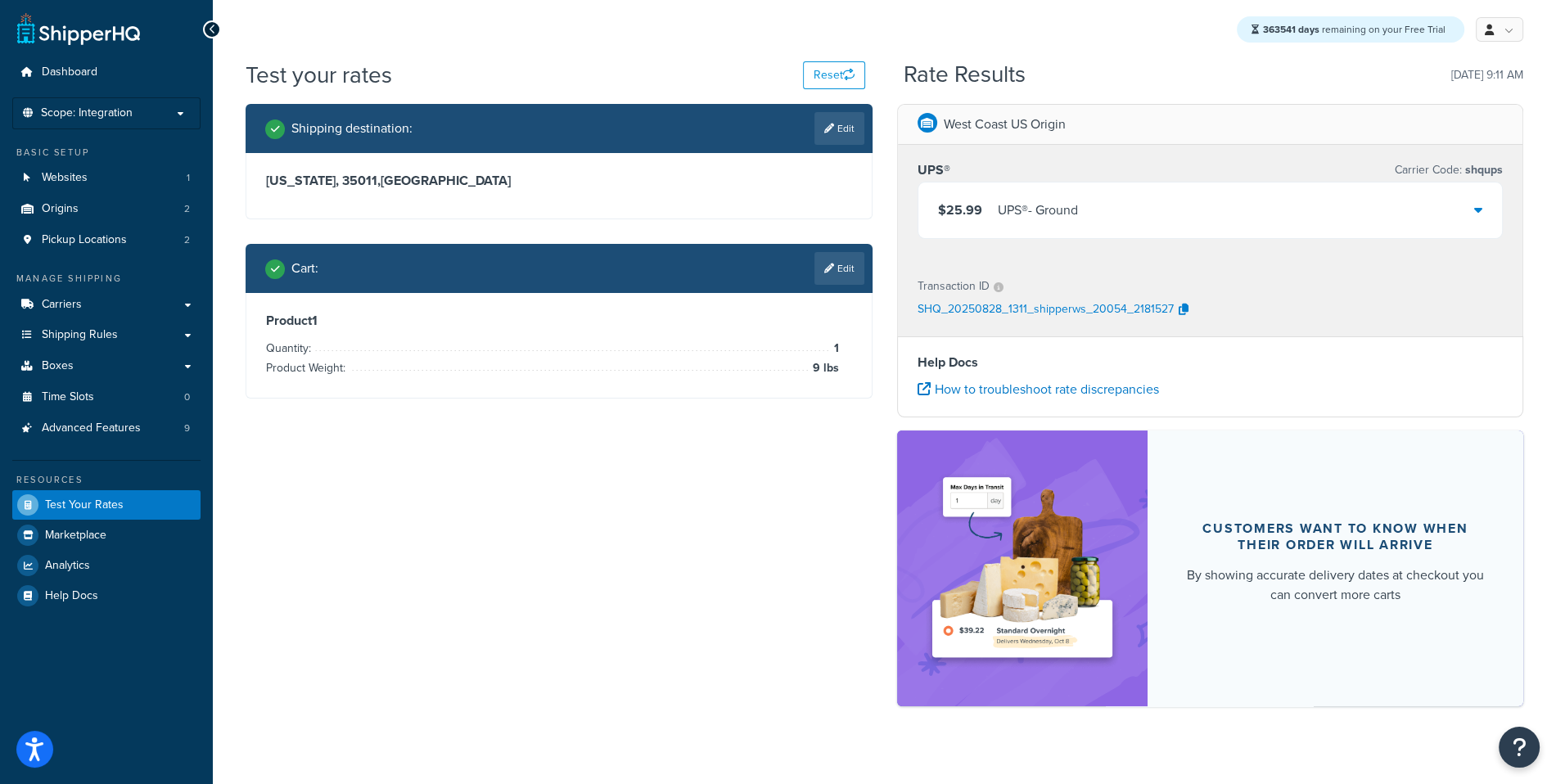
click at [851, 258] on link "Edit" at bounding box center [839, 268] width 50 height 33
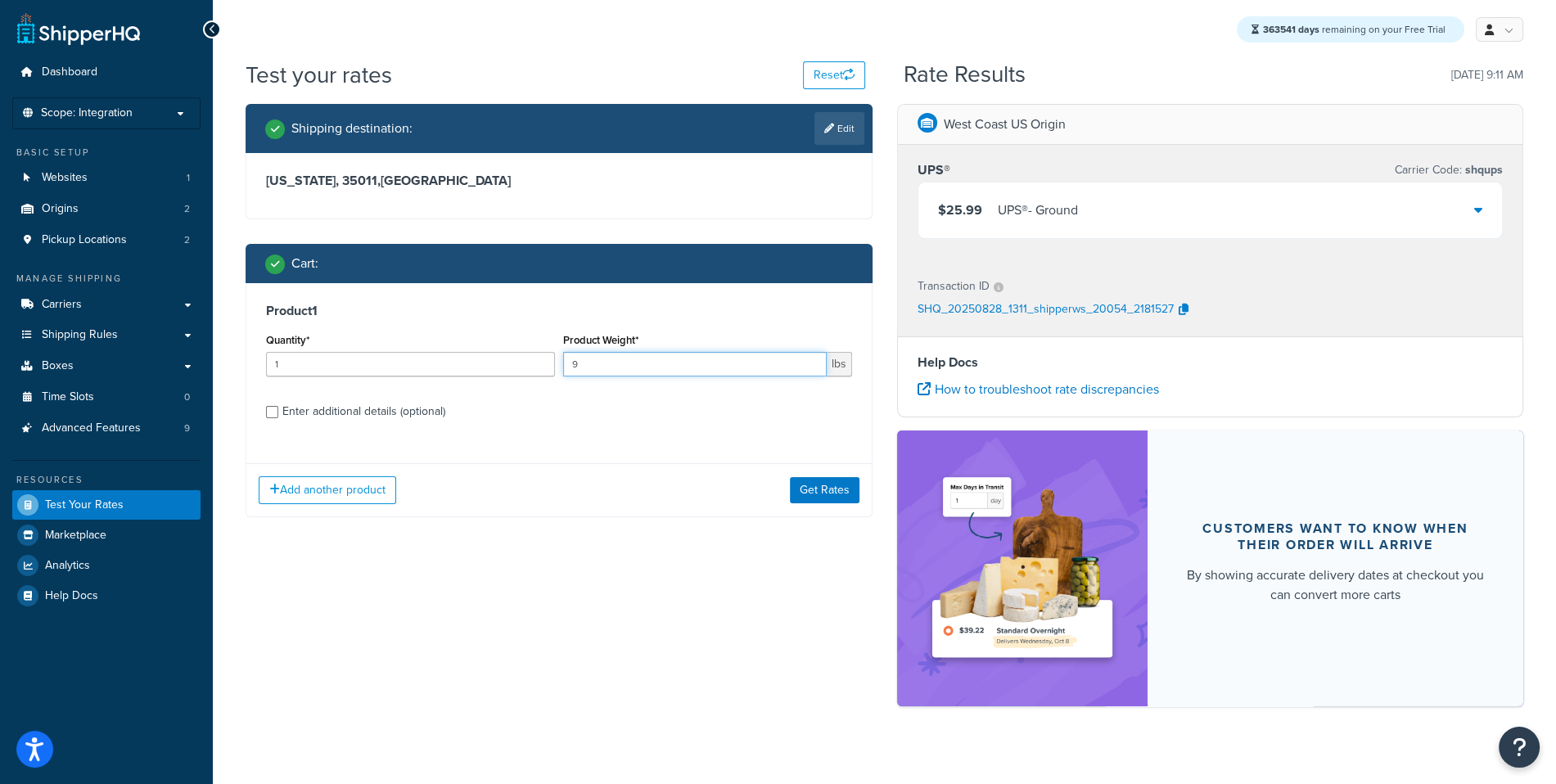
click at [701, 373] on input "9" at bounding box center [695, 364] width 264 height 24
click at [701, 374] on input "9" at bounding box center [695, 364] width 264 height 24
type input "3"
click at [827, 497] on button "Get Rates" at bounding box center [824, 490] width 69 height 26
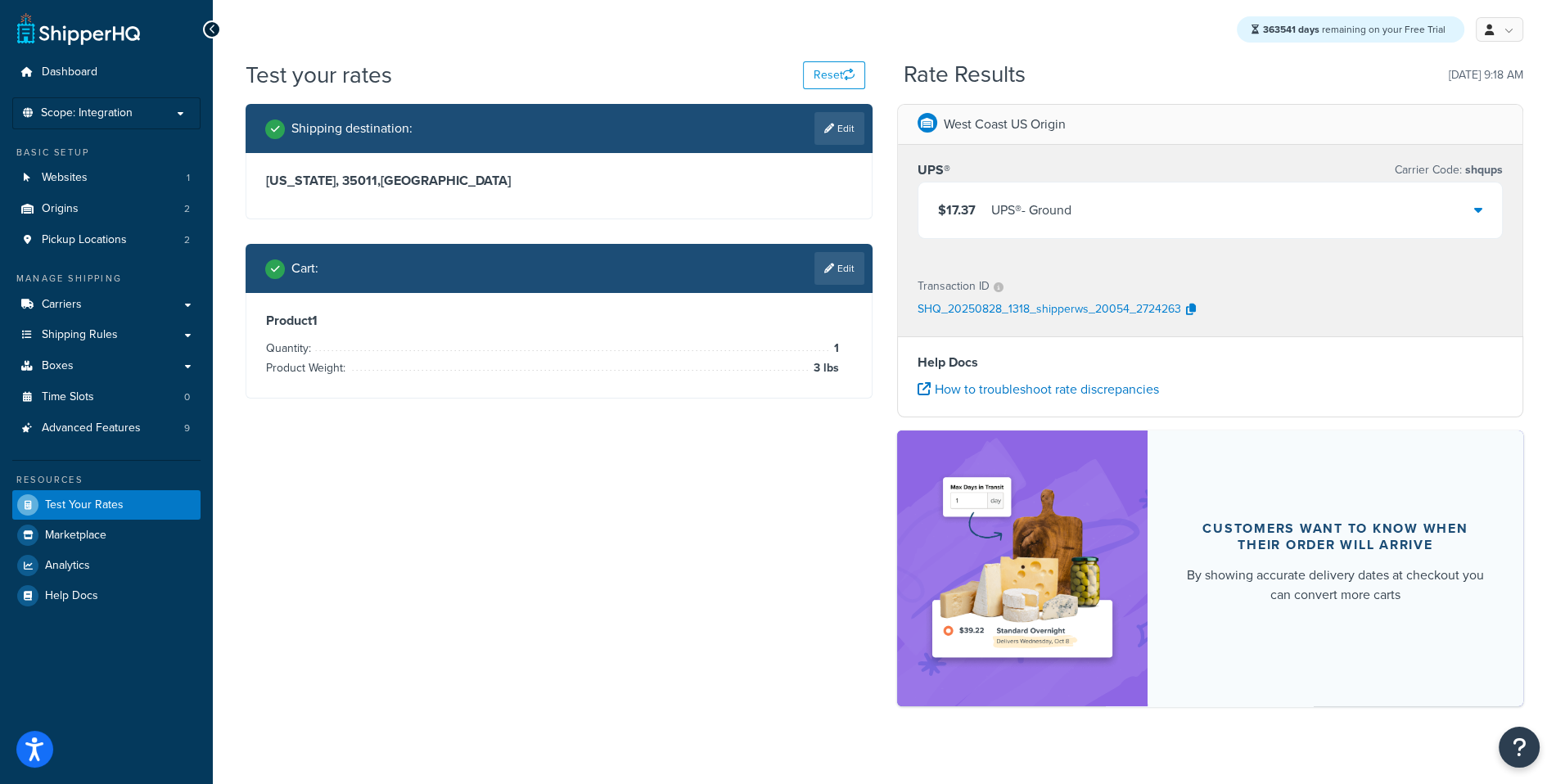
click at [842, 288] on div "Cart : Edit" at bounding box center [559, 269] width 627 height 49
click at [845, 282] on link "Edit" at bounding box center [839, 268] width 50 height 33
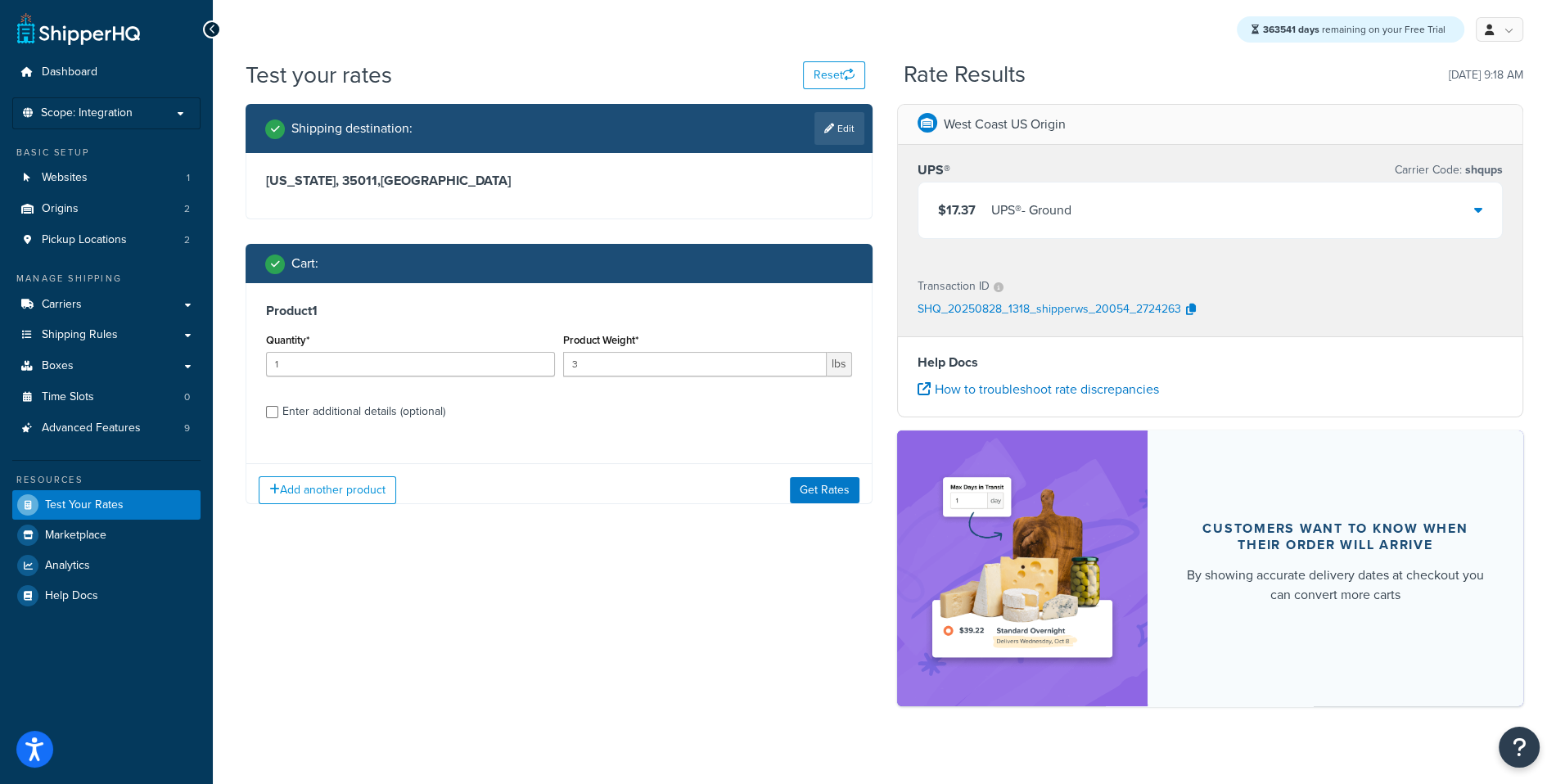
click at [978, 227] on div "$17.37 UPS® - Ground" at bounding box center [1210, 209] width 584 height 55
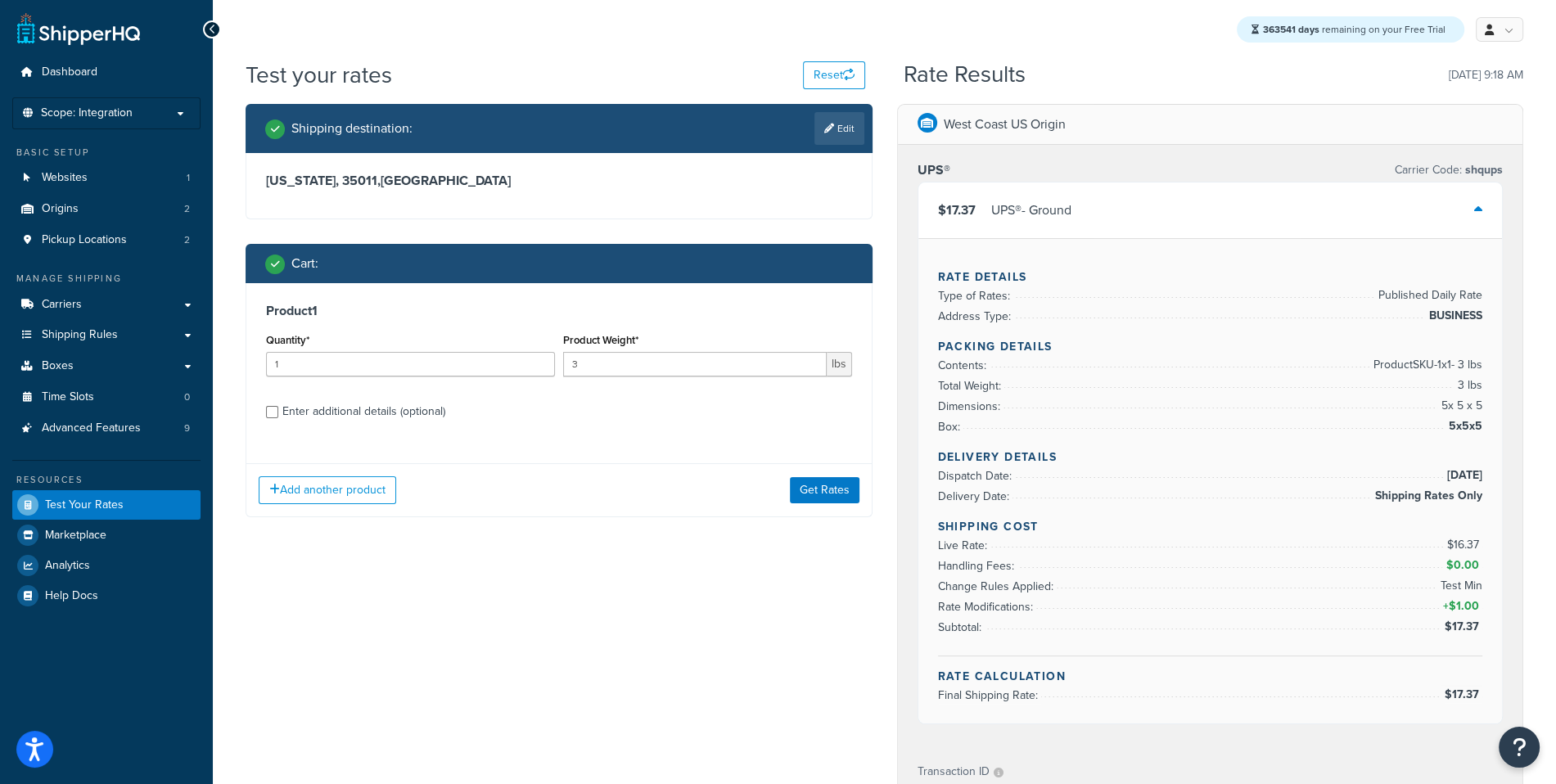
click at [993, 212] on div "UPS® - Ground" at bounding box center [1030, 210] width 80 height 23
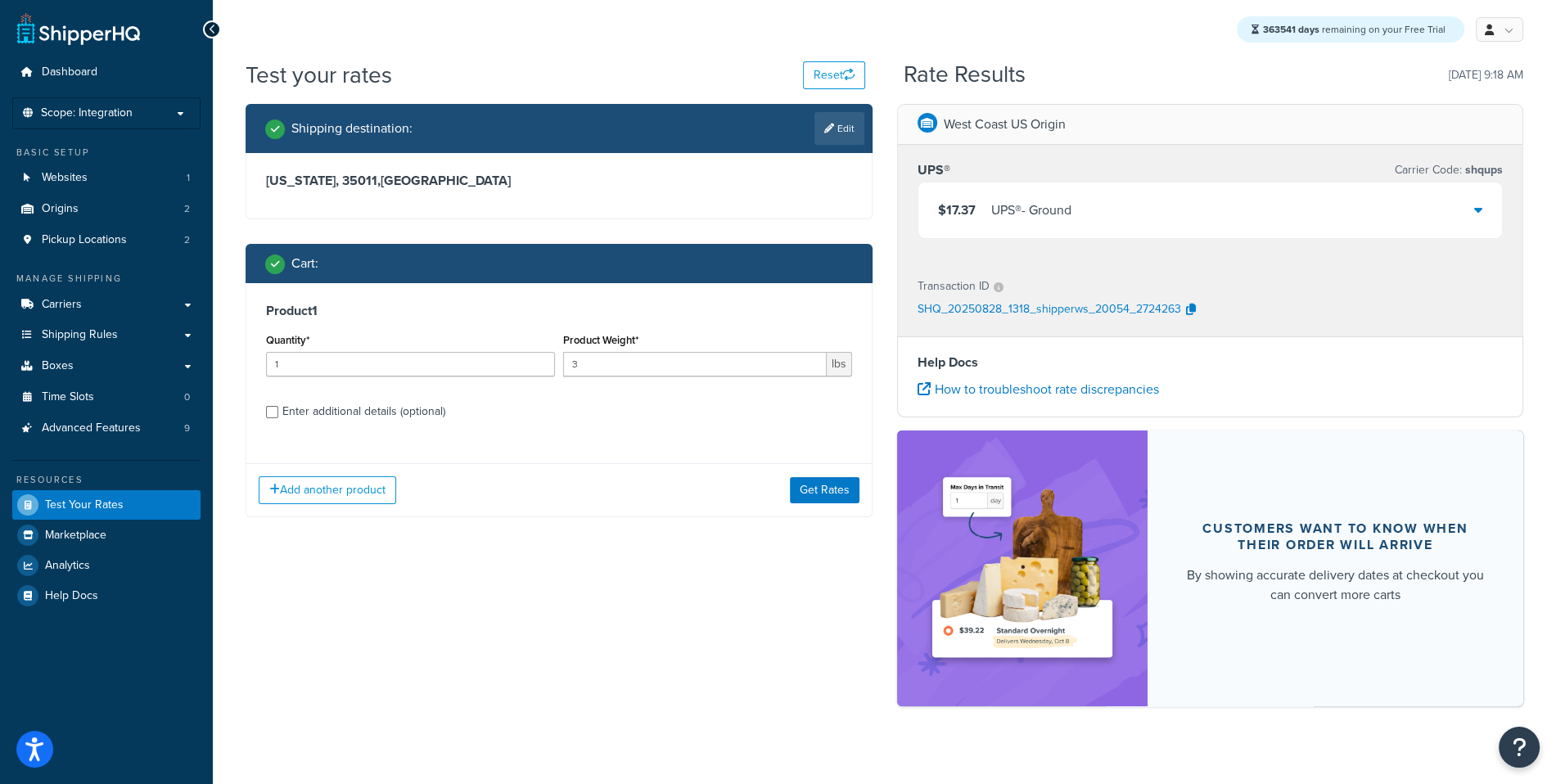
click at [1092, 309] on p "SHQ_20250828_1318_shipperws_20054_2724263" at bounding box center [1049, 310] width 264 height 24
copy p "SHQ_20250828_1318_shipperws_20054_2724263"
